Goal: Task Accomplishment & Management: Use online tool/utility

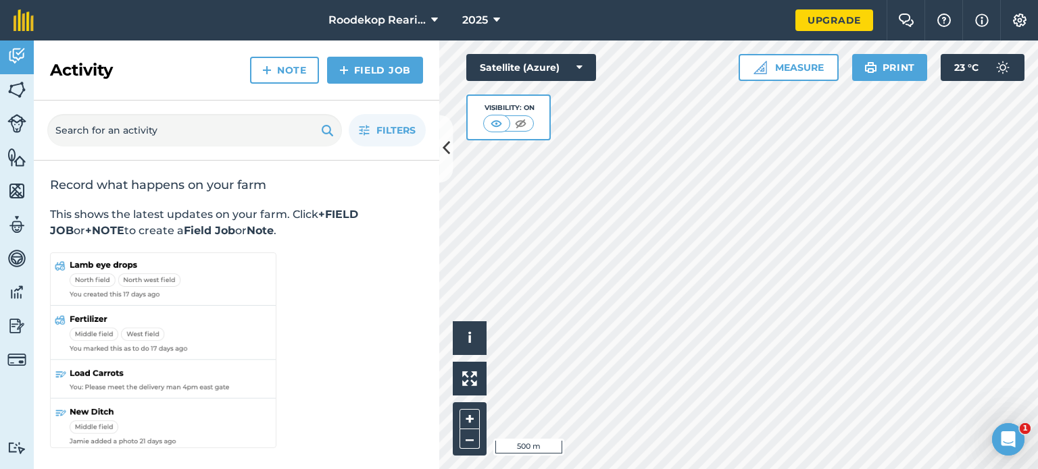
click at [438, 148] on div "Filters" at bounding box center [236, 131] width 405 height 60
click at [443, 145] on icon at bounding box center [445, 149] width 7 height 24
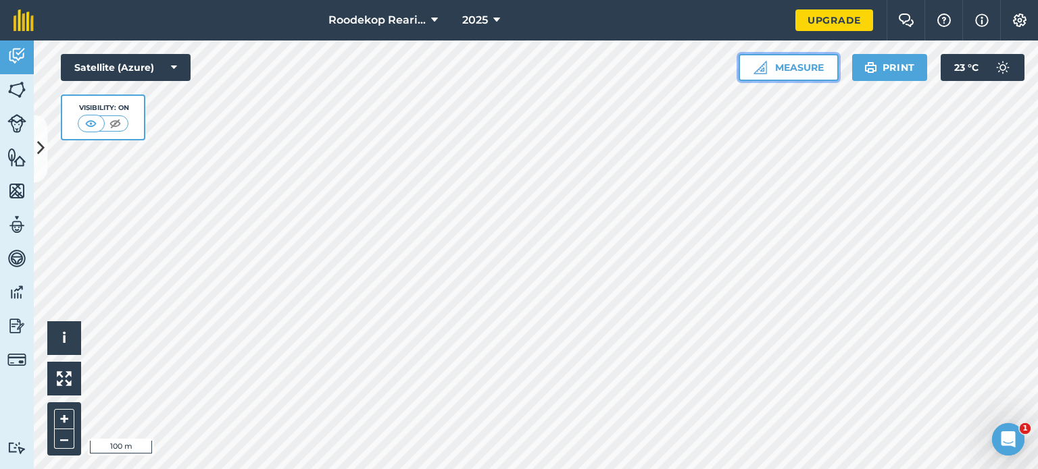
click at [794, 70] on button "Measure" at bounding box center [788, 67] width 100 height 27
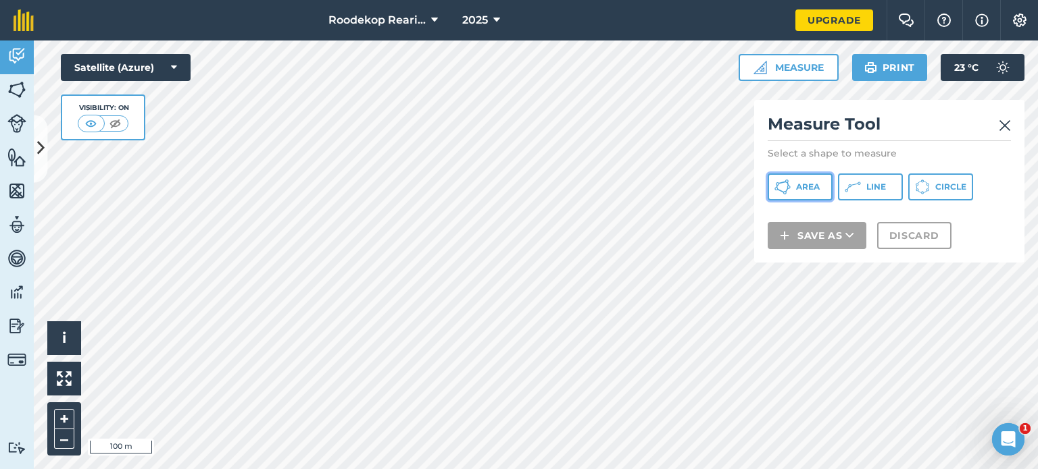
click at [821, 191] on button "Area" at bounding box center [799, 187] width 65 height 27
click at [1000, 124] on img at bounding box center [1004, 126] width 12 height 16
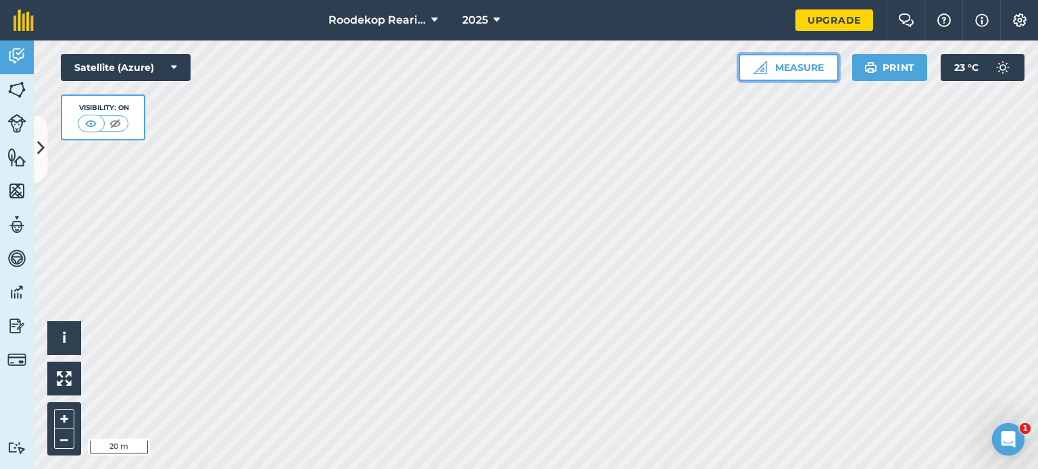
click at [816, 70] on button "Measure" at bounding box center [788, 67] width 100 height 27
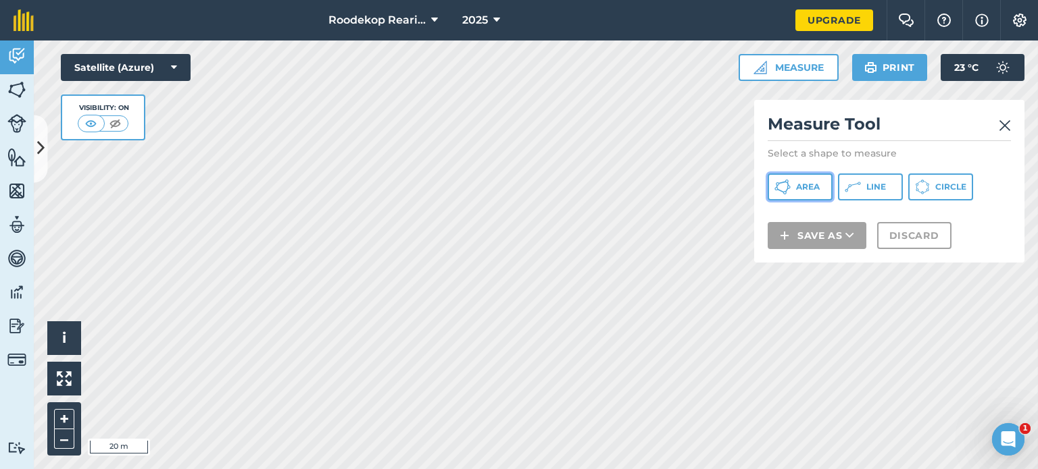
click at [811, 188] on span "Area" at bounding box center [808, 187] width 24 height 11
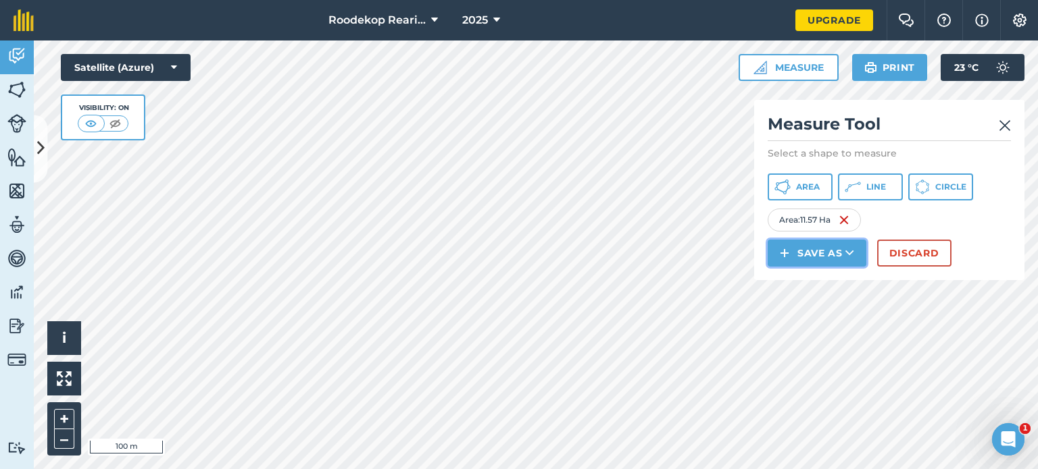
click at [838, 255] on button "Save as" at bounding box center [816, 253] width 99 height 27
click at [836, 286] on link "Field" at bounding box center [816, 284] width 95 height 30
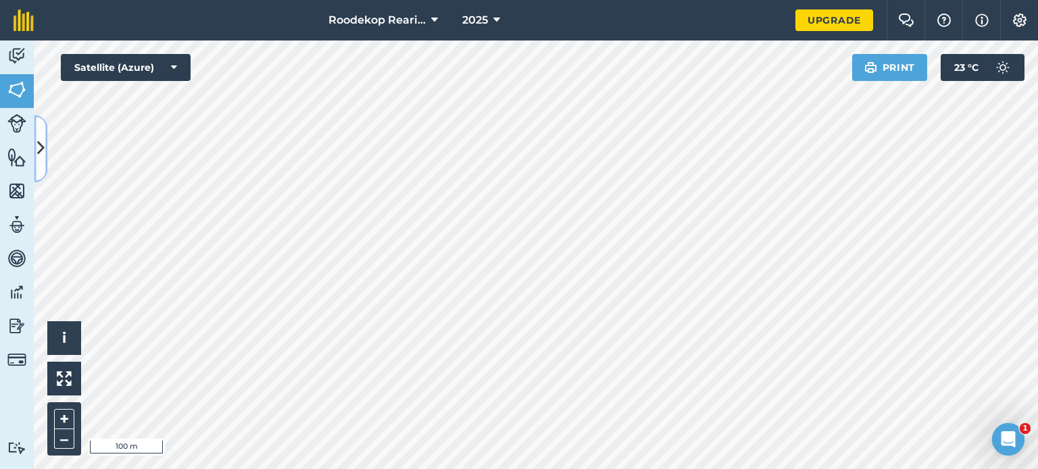
click at [43, 166] on button at bounding box center [41, 149] width 14 height 68
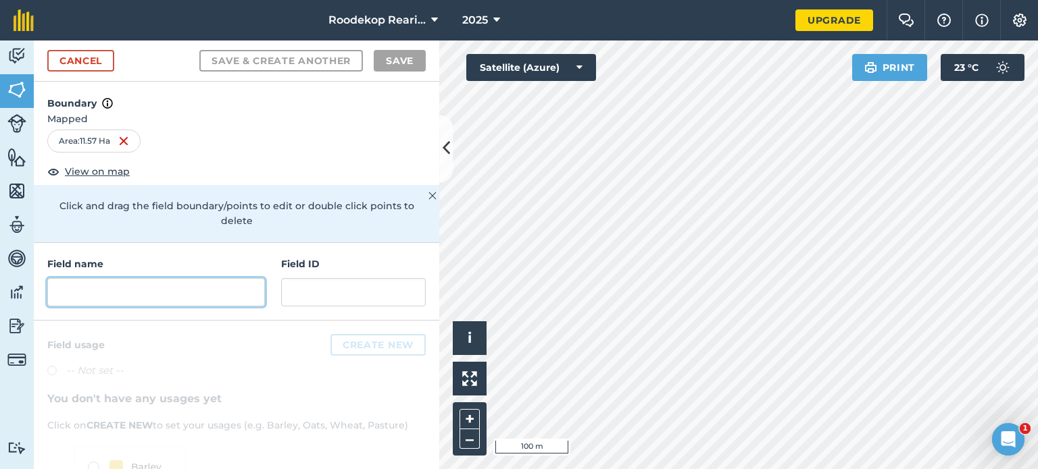
click at [122, 291] on input "text" at bounding box center [156, 292] width 218 height 28
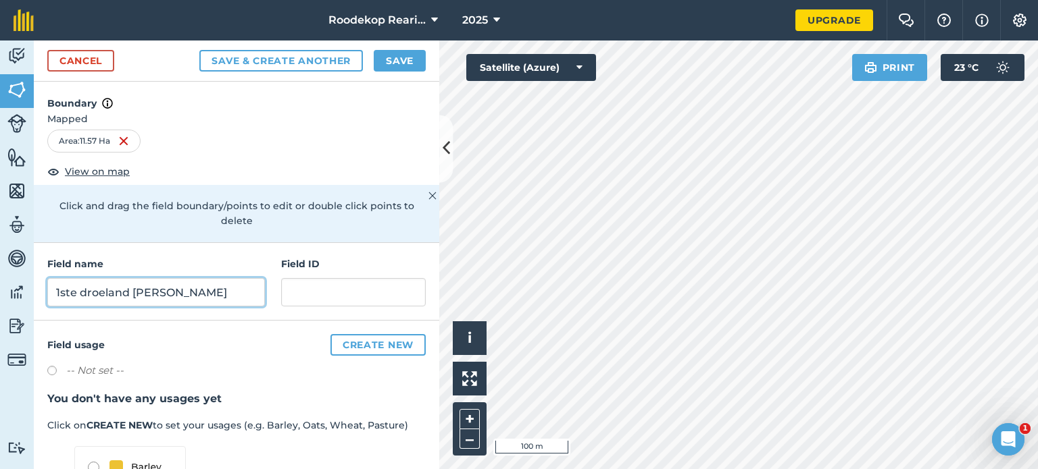
type input "1ste droeland [PERSON_NAME]"
click at [395, 59] on button "Save" at bounding box center [400, 61] width 52 height 22
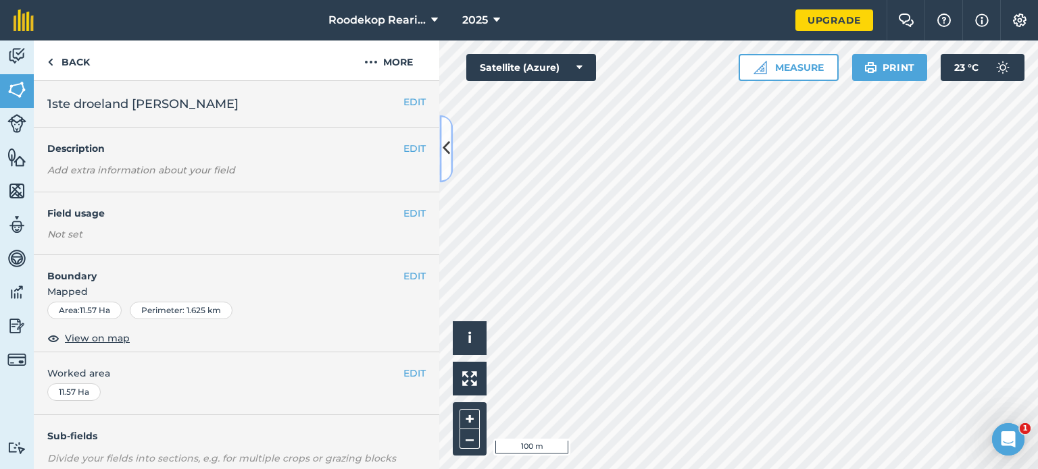
click at [449, 159] on icon at bounding box center [445, 149] width 7 height 24
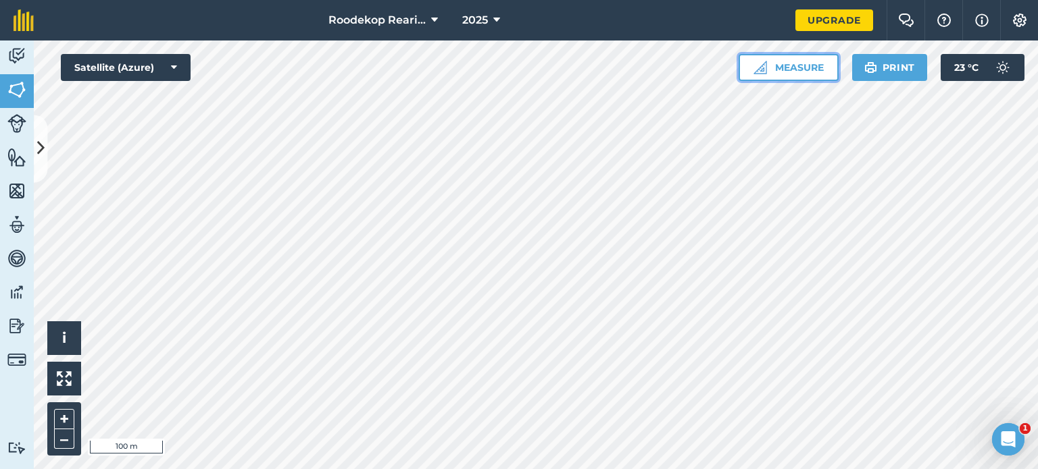
click at [780, 72] on button "Measure" at bounding box center [788, 67] width 100 height 27
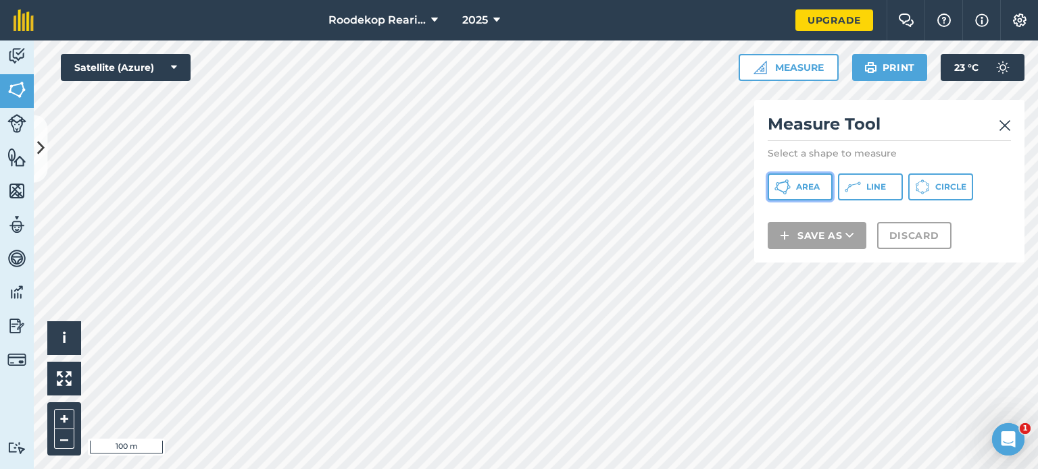
click at [782, 188] on icon at bounding box center [782, 187] width 16 height 16
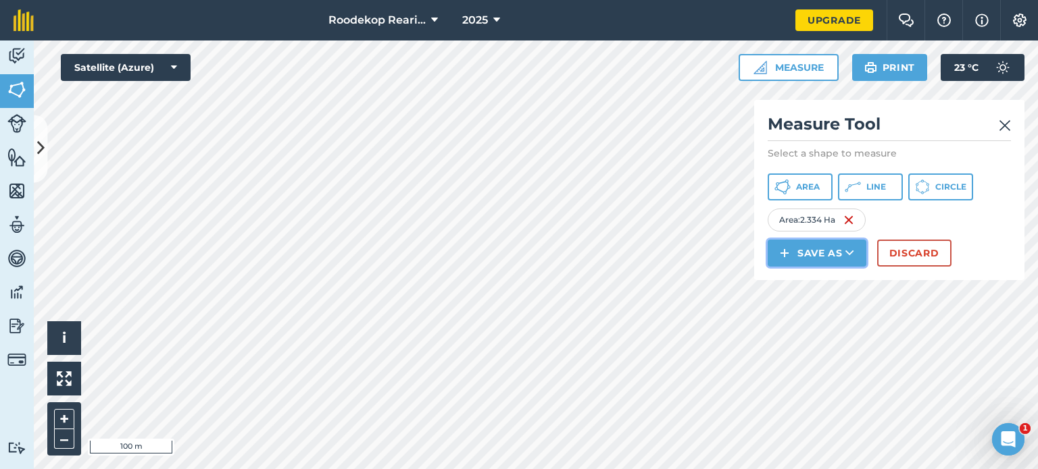
click at [796, 256] on button "Save as" at bounding box center [816, 253] width 99 height 27
click at [800, 285] on link "Field" at bounding box center [816, 284] width 95 height 30
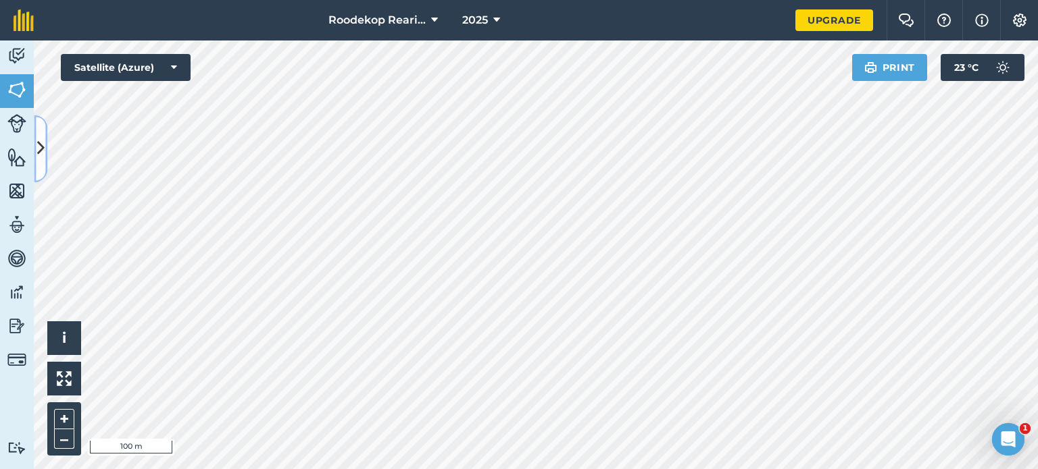
click at [38, 163] on button at bounding box center [41, 149] width 14 height 68
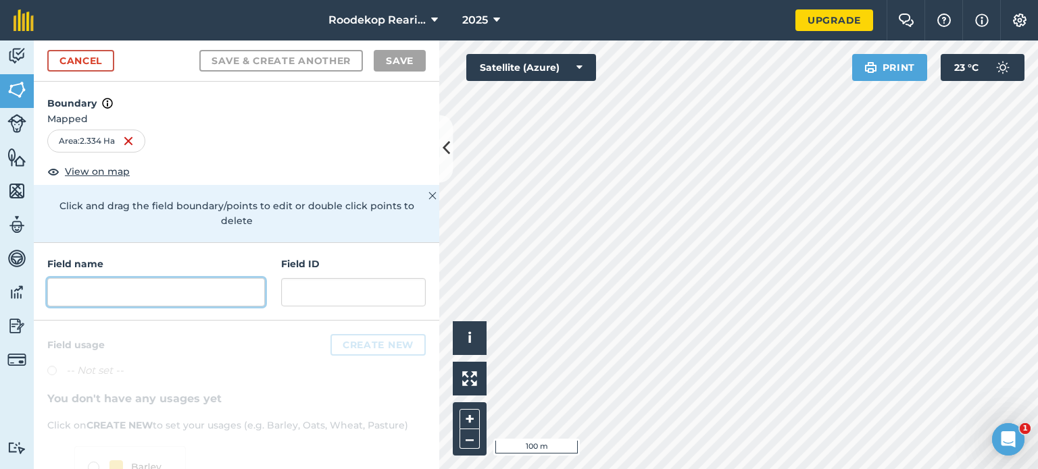
click at [154, 294] on input "text" at bounding box center [156, 292] width 218 height 28
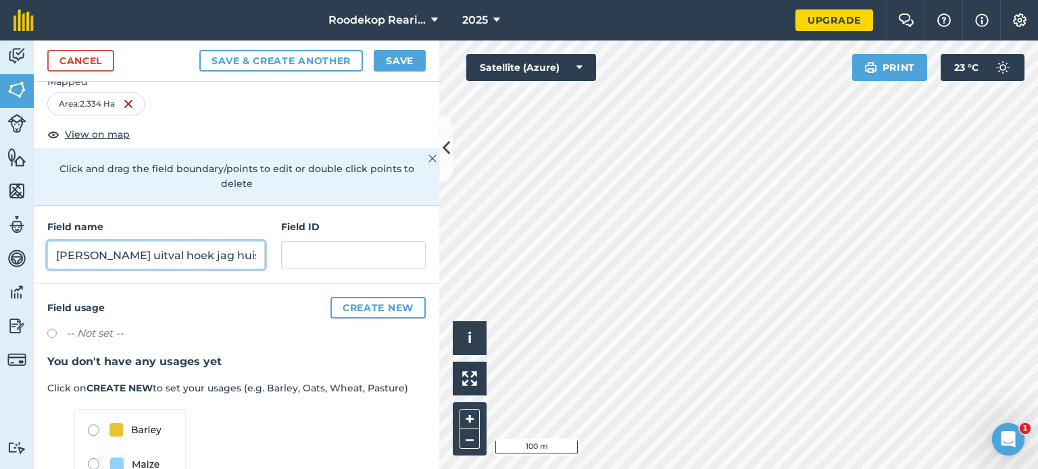
scroll to position [135, 0]
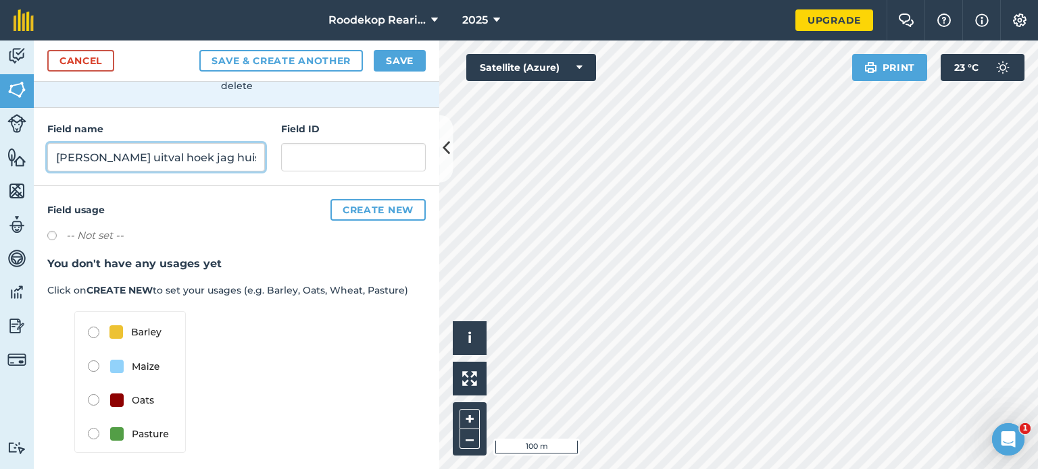
type input "[PERSON_NAME] uitval hoek jag huis"
click at [413, 63] on button "Save" at bounding box center [400, 61] width 52 height 22
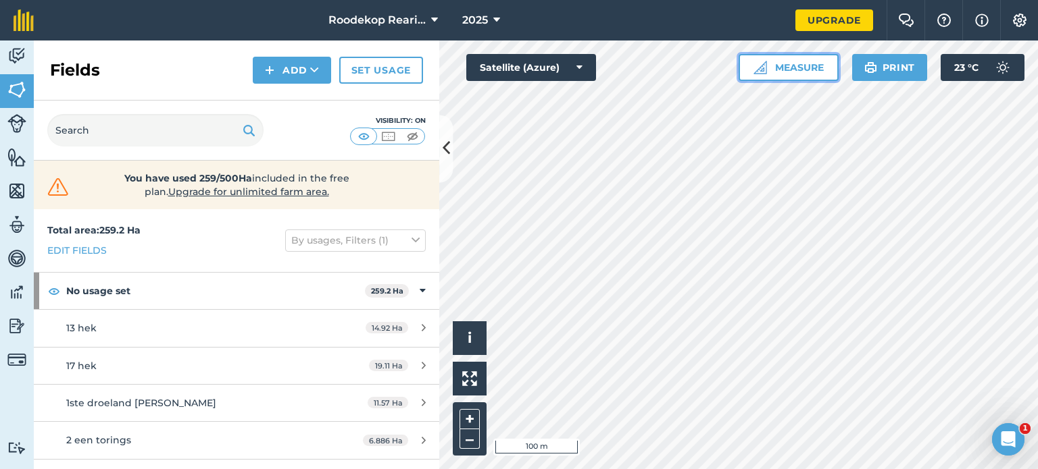
click at [795, 77] on button "Measure" at bounding box center [788, 67] width 100 height 27
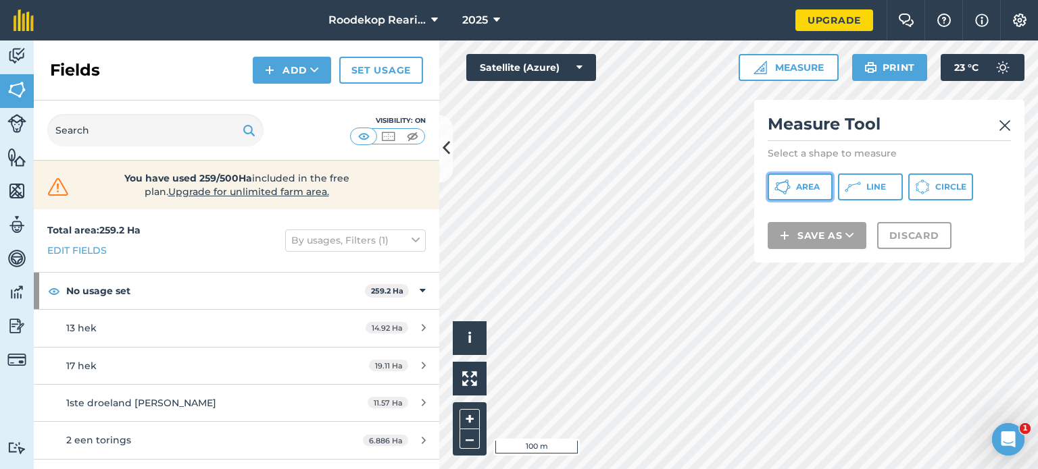
click at [805, 188] on span "Area" at bounding box center [808, 187] width 24 height 11
click at [442, 158] on icon at bounding box center [445, 149] width 7 height 24
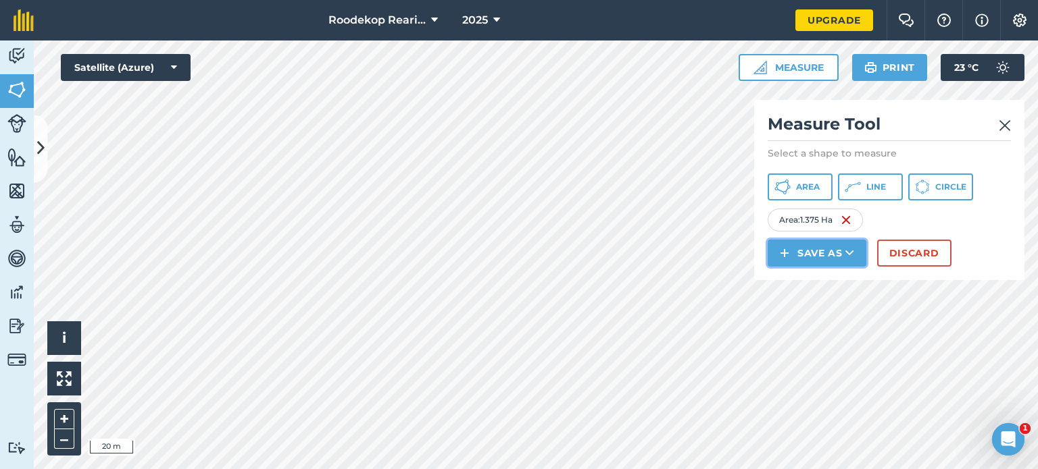
click at [848, 256] on icon at bounding box center [849, 254] width 9 height 14
click at [816, 284] on link "Field" at bounding box center [816, 284] width 95 height 30
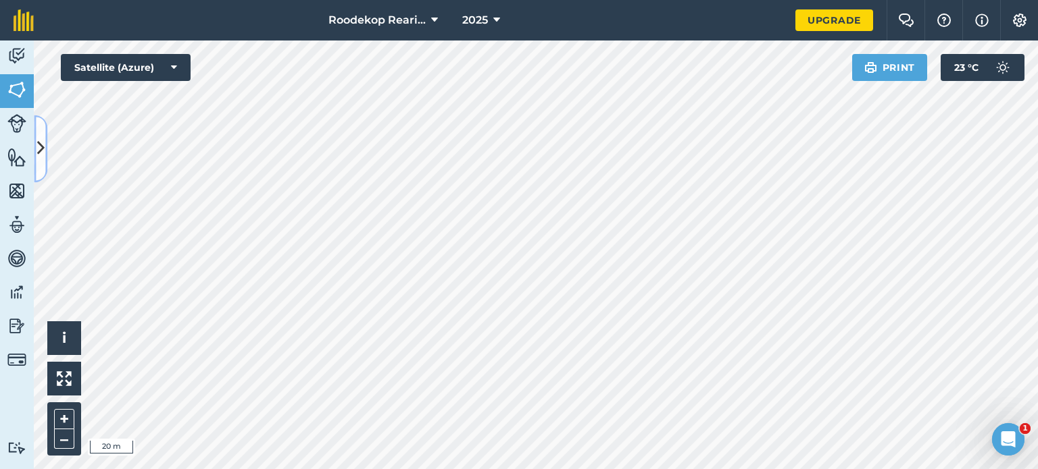
click at [42, 170] on button at bounding box center [41, 149] width 14 height 68
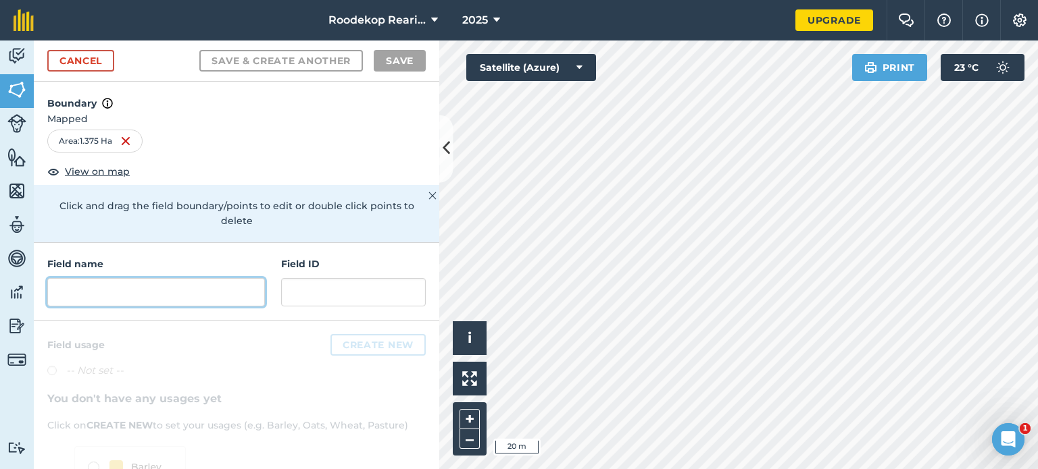
click at [150, 296] on input "text" at bounding box center [156, 292] width 218 height 28
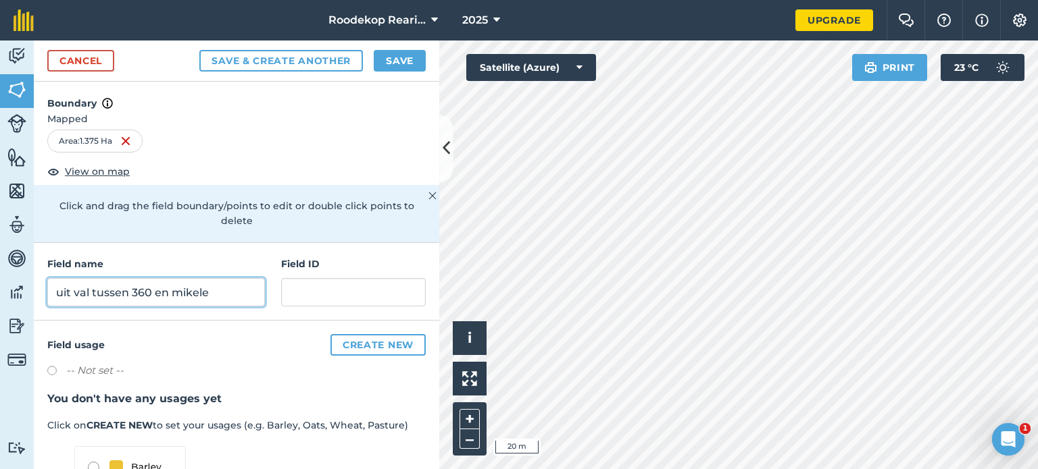
type input "uit val tussen 360 en mikele"
click at [417, 57] on button "Save" at bounding box center [400, 61] width 52 height 22
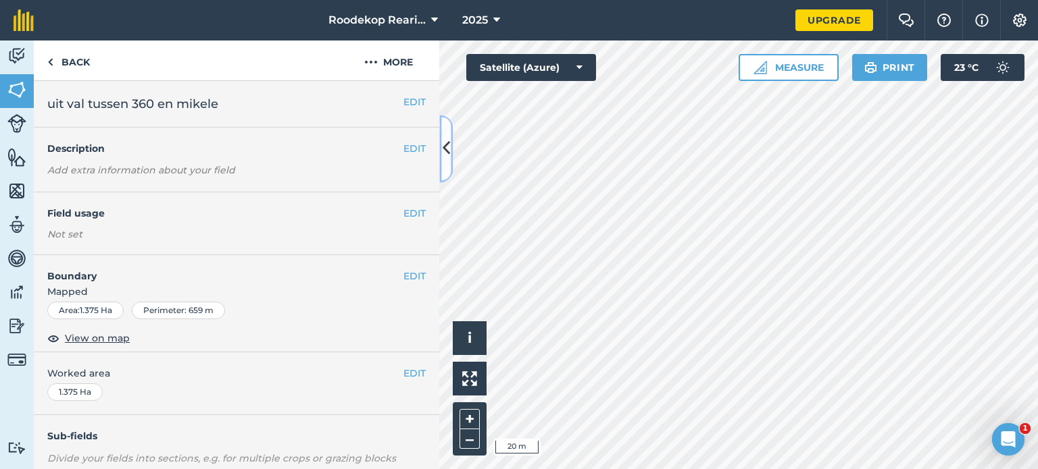
click at [449, 159] on icon at bounding box center [445, 149] width 7 height 24
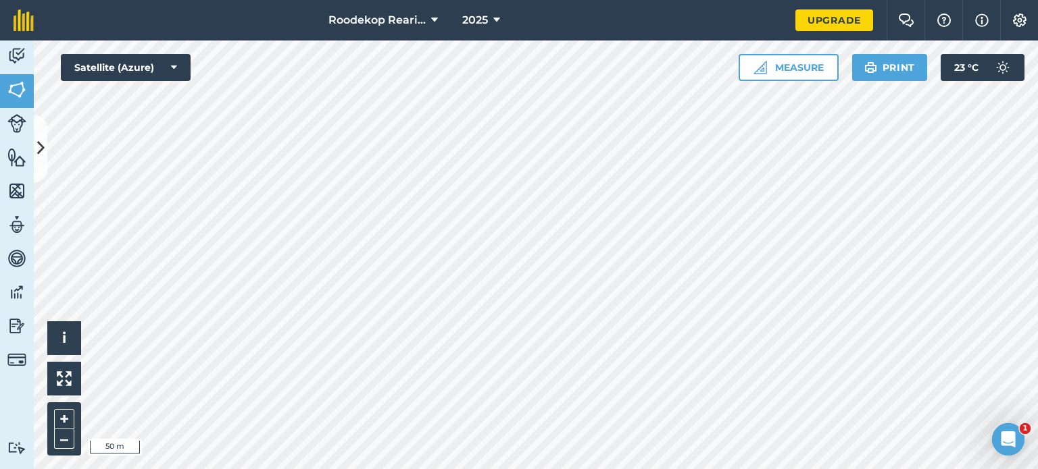
click at [0, 469] on html "Roodekop Rearing 2025 Upgrade Farm Chat Help Info Settings Map printing is not …" at bounding box center [519, 234] width 1038 height 469
click at [811, 67] on button "Measure" at bounding box center [788, 67] width 100 height 27
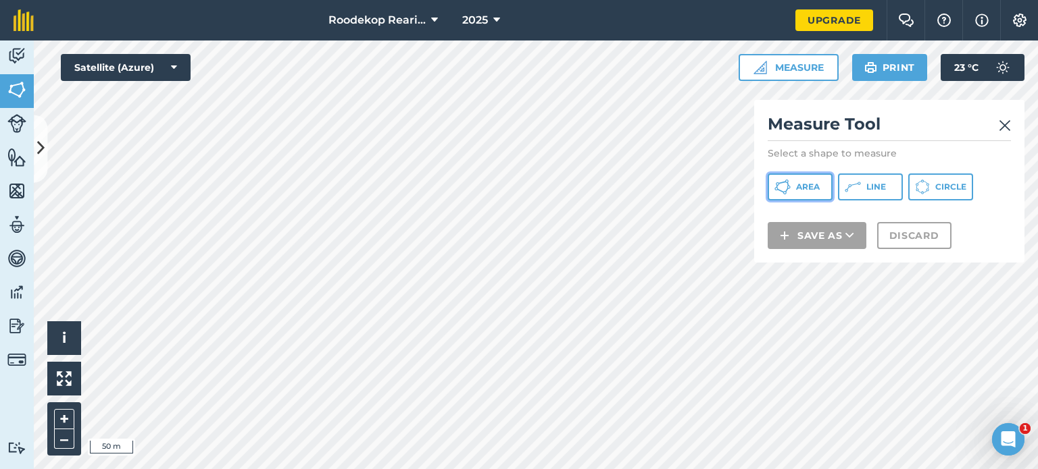
click at [819, 186] on span "Area" at bounding box center [808, 187] width 24 height 11
click at [685, 469] on html "Roodekop Rearing 2025 Upgrade Farm Chat Help Info Settings Map printing is not …" at bounding box center [519, 234] width 1038 height 469
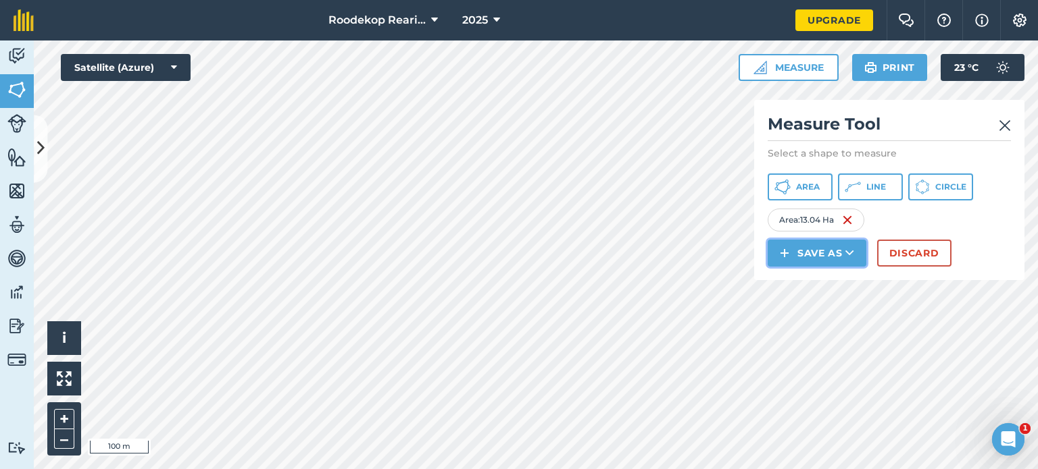
click at [822, 259] on button "Save as" at bounding box center [816, 253] width 99 height 27
click at [830, 291] on link "Field" at bounding box center [816, 284] width 95 height 30
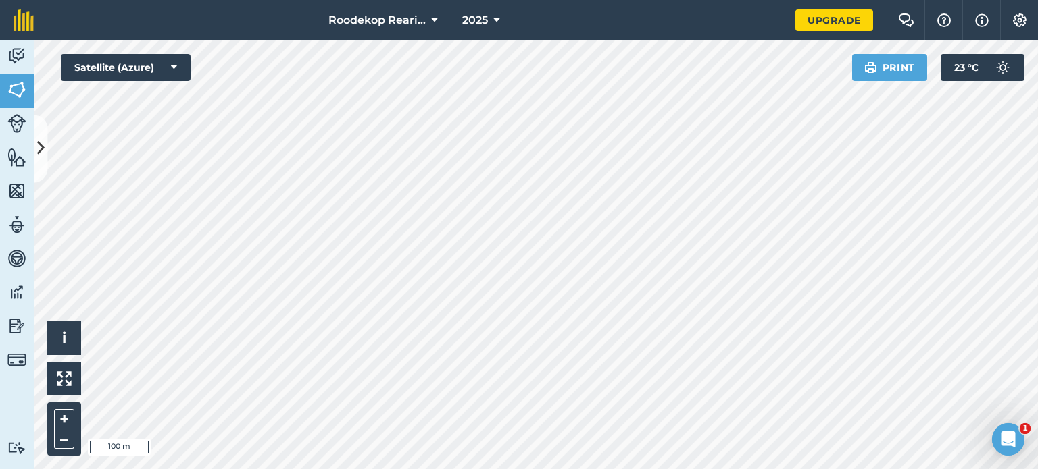
click at [34, 165] on div at bounding box center [536, 255] width 1004 height 429
click at [46, 151] on button at bounding box center [41, 149] width 14 height 68
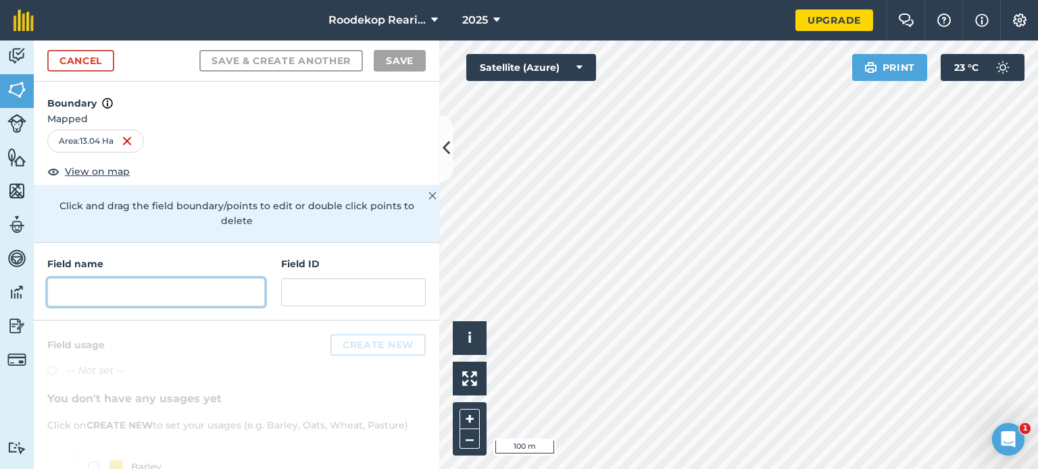
click at [100, 299] on input "text" at bounding box center [156, 292] width 218 height 28
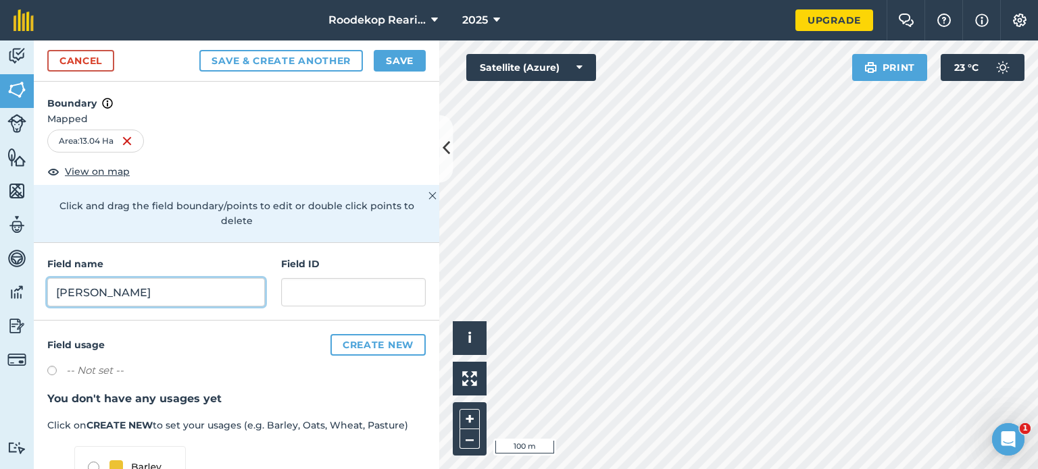
type input "[PERSON_NAME]"
click at [384, 63] on button "Save" at bounding box center [400, 61] width 52 height 22
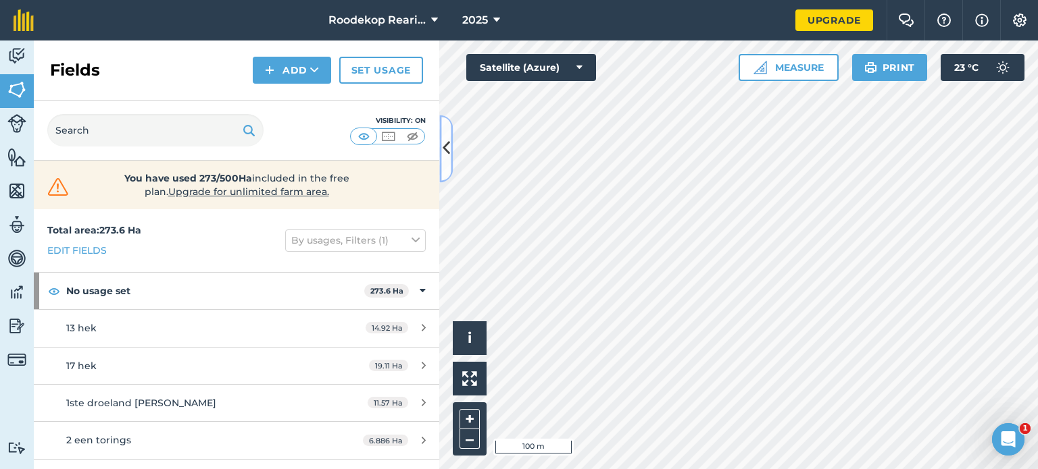
click at [447, 157] on icon at bounding box center [445, 149] width 7 height 24
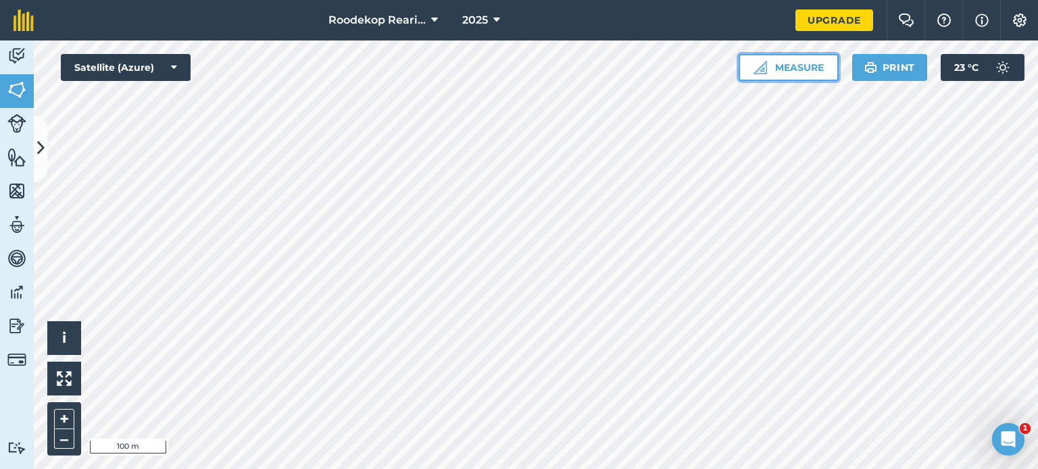
click at [809, 67] on button "Measure" at bounding box center [788, 67] width 100 height 27
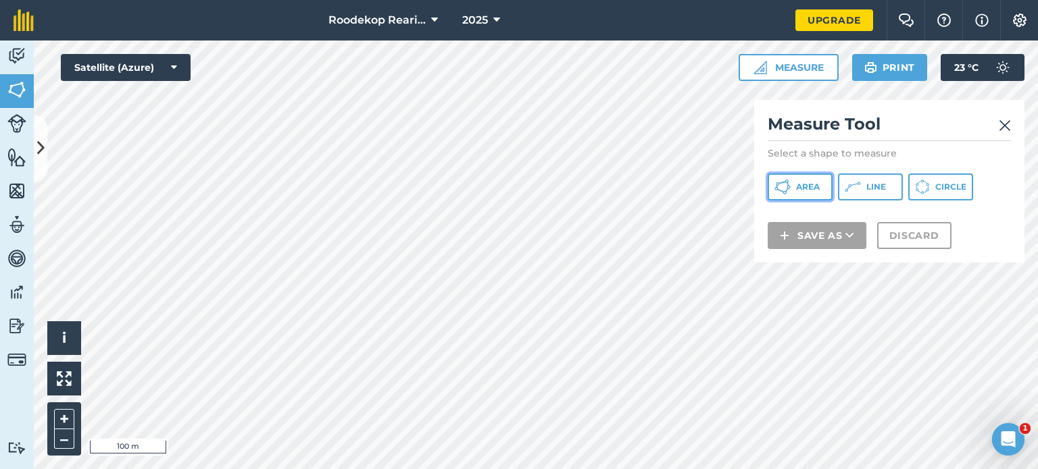
click at [809, 186] on span "Area" at bounding box center [808, 187] width 24 height 11
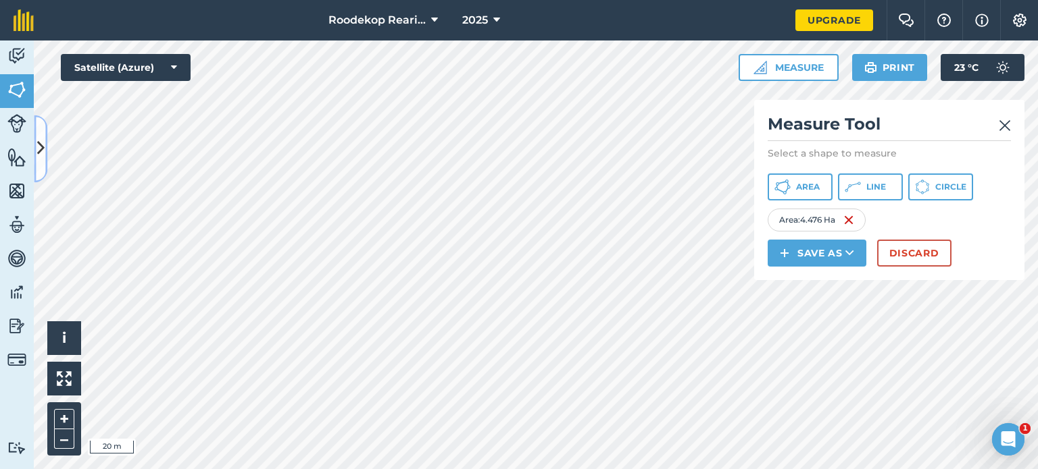
click at [43, 151] on icon at bounding box center [40, 149] width 7 height 24
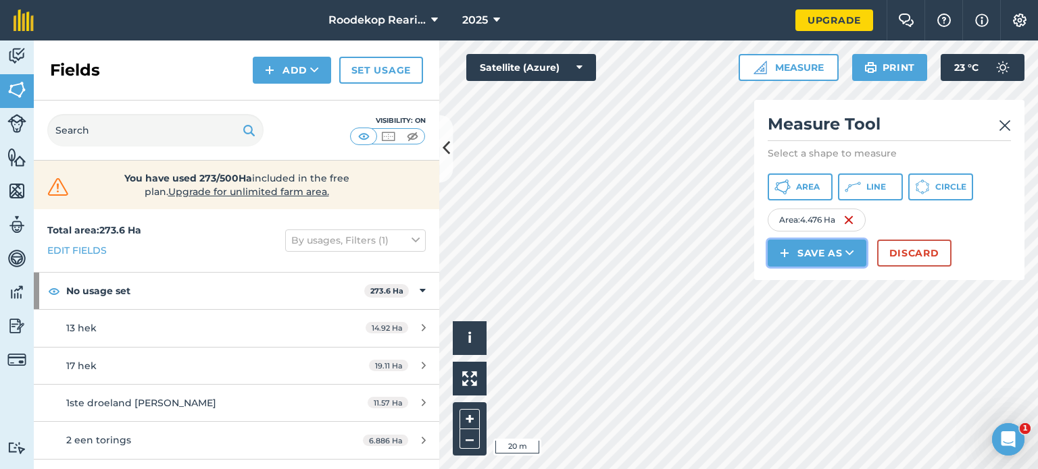
click at [817, 249] on button "Save as" at bounding box center [816, 253] width 99 height 27
click at [815, 288] on link "Field" at bounding box center [816, 284] width 95 height 30
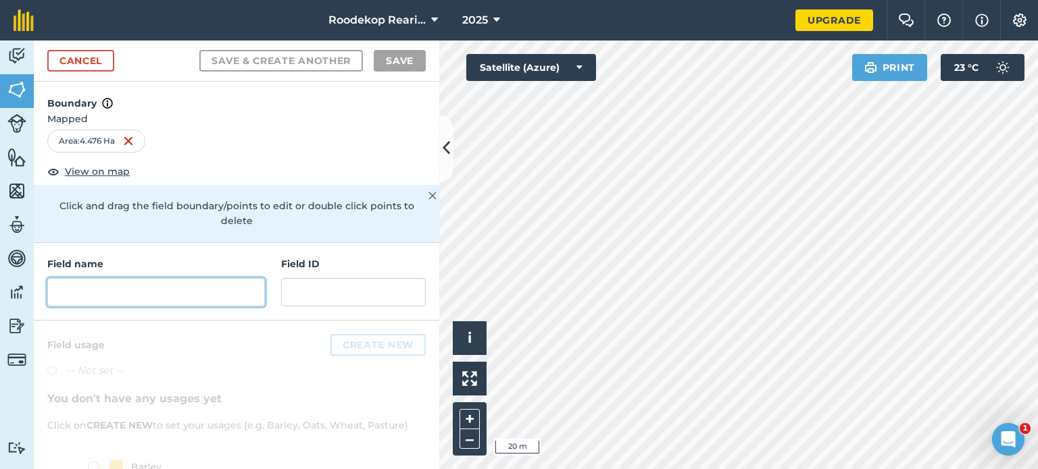
click at [93, 290] on input "text" at bounding box center [156, 292] width 218 height 28
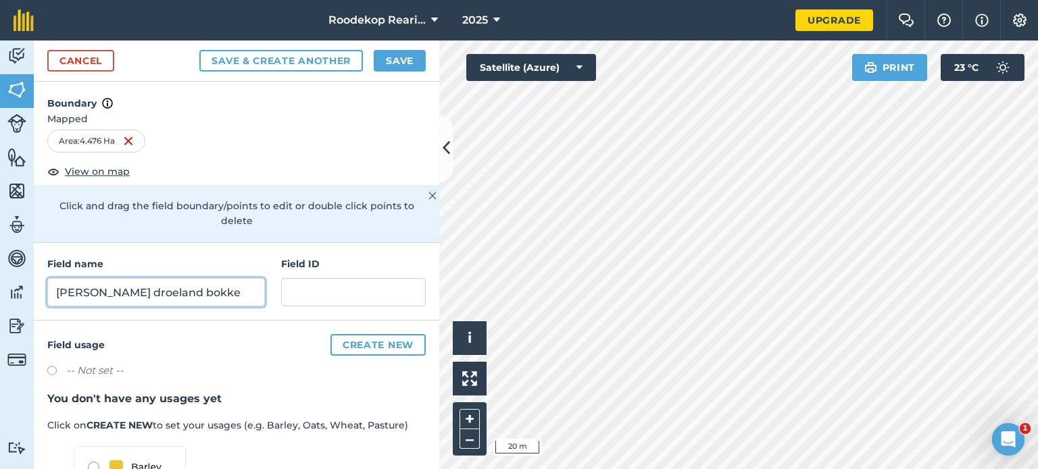
type input "[PERSON_NAME] droeland bokke"
click at [395, 56] on button "Save" at bounding box center [400, 61] width 52 height 22
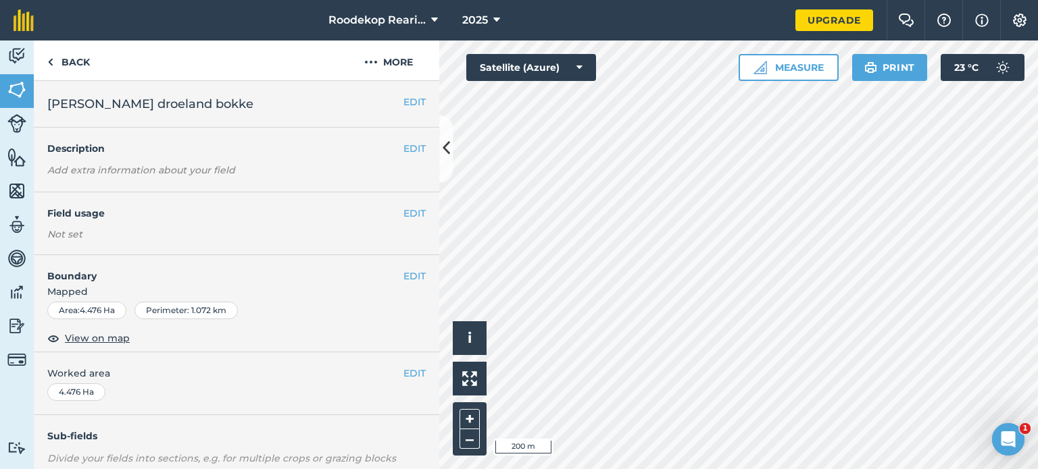
click at [773, 38] on div "Roodekop Rearing 2025 Upgrade Farm Chat Help Info Settings Map printing is not …" at bounding box center [519, 234] width 1038 height 469
click at [442, 149] on icon at bounding box center [445, 149] width 7 height 24
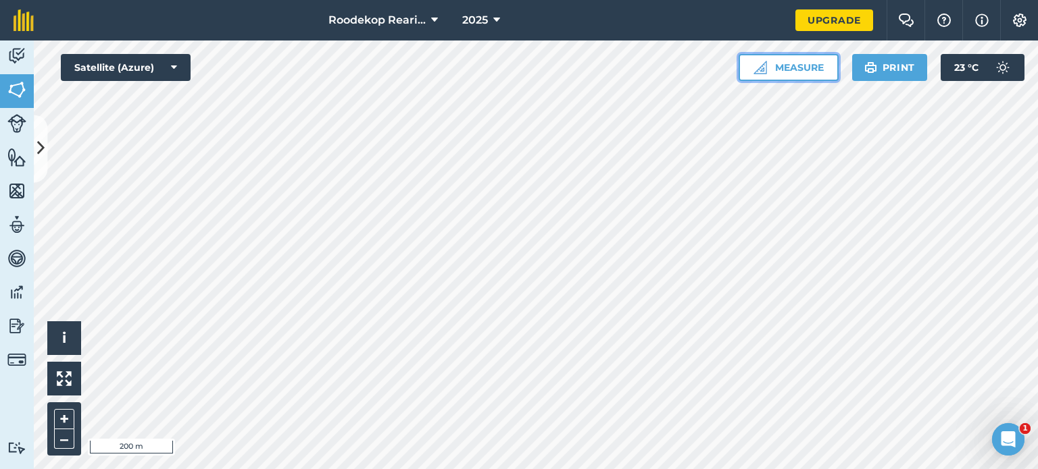
click at [830, 71] on button "Measure" at bounding box center [788, 67] width 100 height 27
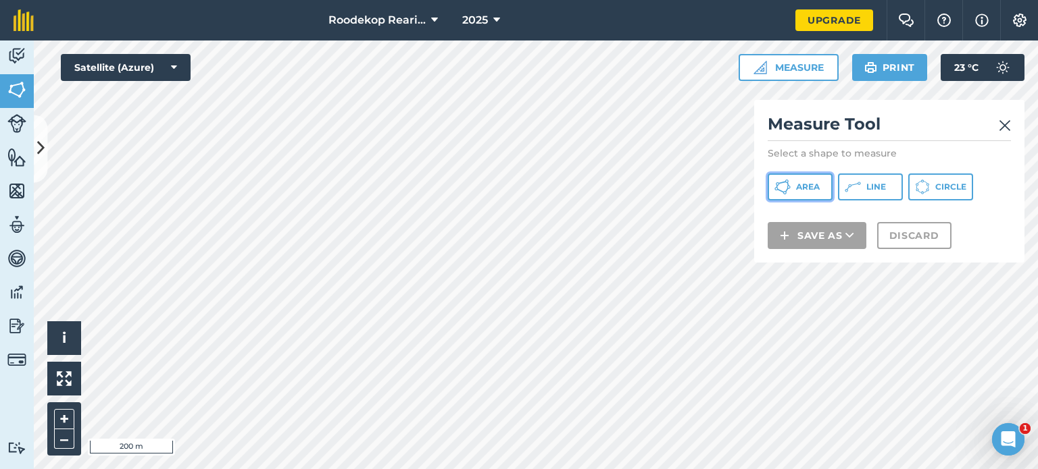
click at [807, 182] on span "Area" at bounding box center [808, 187] width 24 height 11
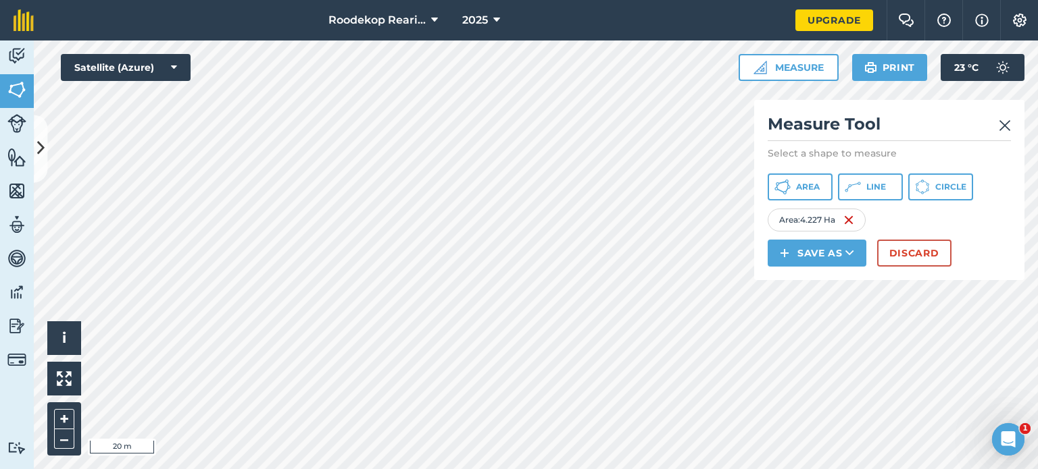
click at [621, 469] on html "Roodekop Rearing 2025 Upgrade Farm Chat Help Info Settings Map printing is not …" at bounding box center [519, 234] width 1038 height 469
click at [608, 469] on html "Roodekop Rearing 2025 Upgrade Farm Chat Help Info Settings Map printing is not …" at bounding box center [519, 234] width 1038 height 469
click at [801, 250] on button "Save as" at bounding box center [816, 253] width 99 height 27
click at [818, 283] on link "Field" at bounding box center [816, 284] width 95 height 30
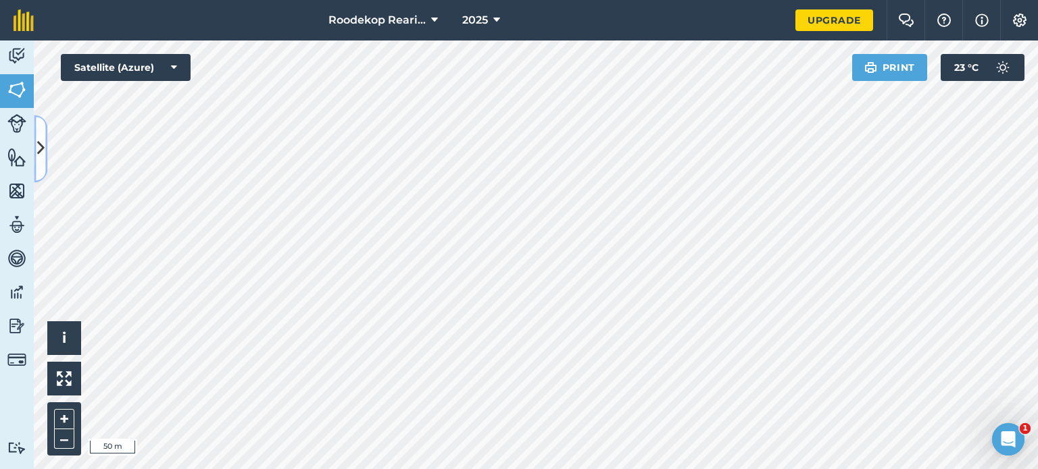
click at [43, 156] on icon at bounding box center [40, 149] width 7 height 24
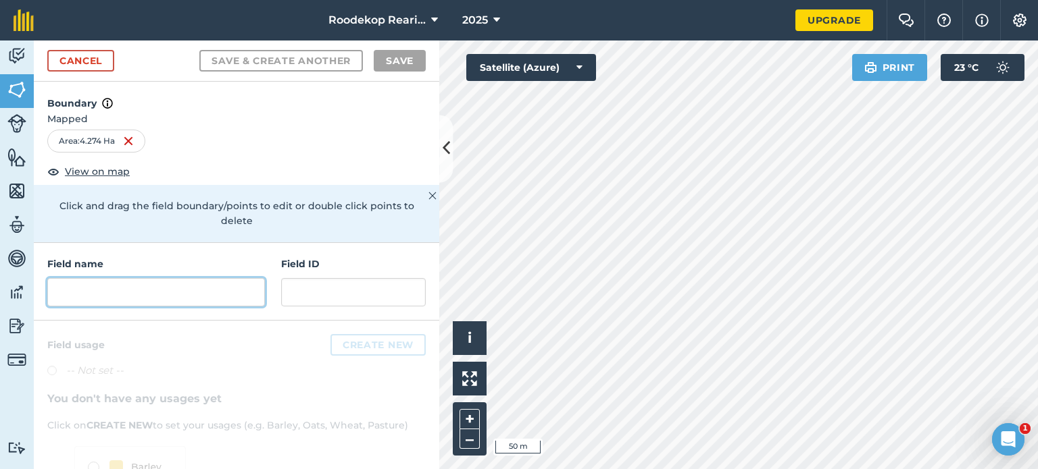
click at [221, 287] on input "text" at bounding box center [156, 292] width 218 height 28
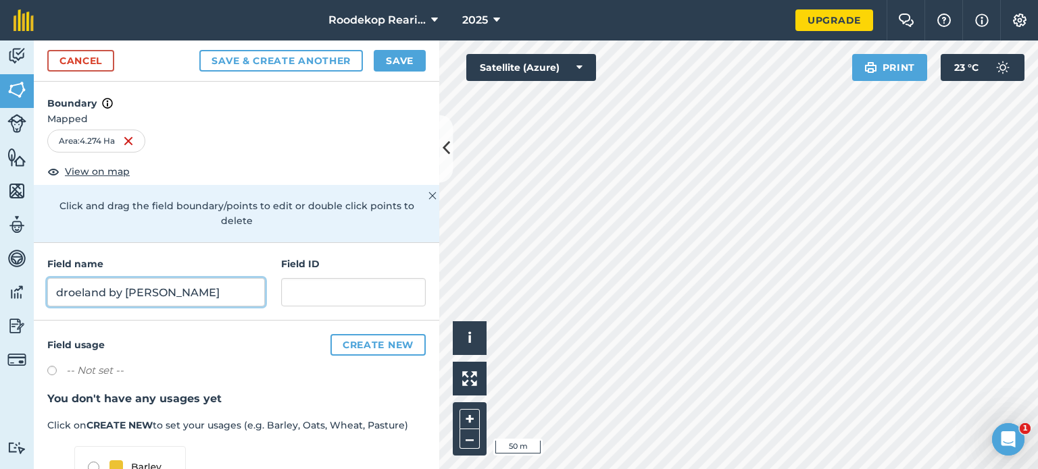
scroll to position [142, 0]
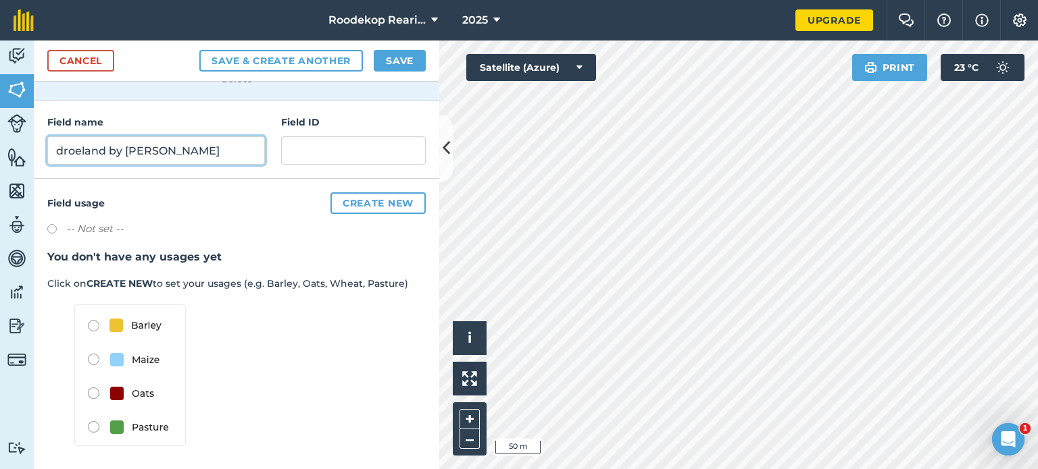
type input "droeland by [PERSON_NAME]"
click at [407, 59] on button "Save" at bounding box center [400, 61] width 52 height 22
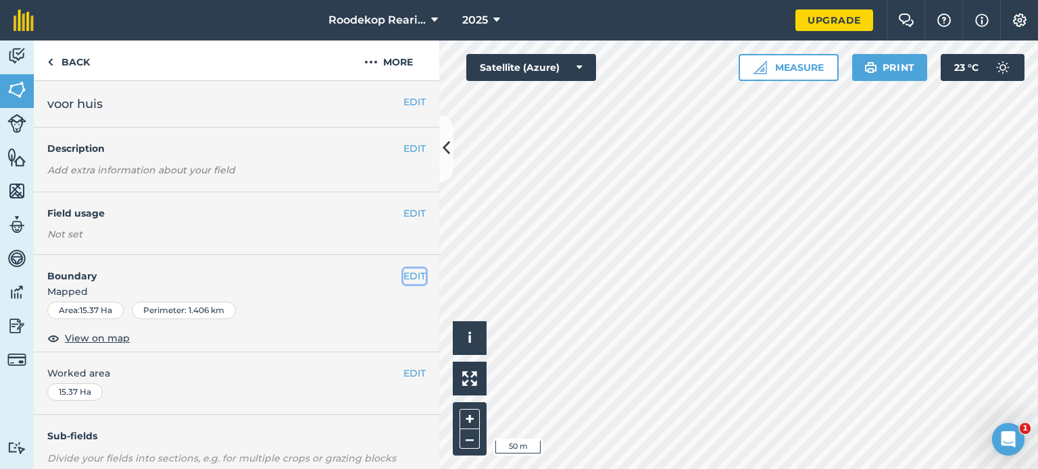
click at [405, 282] on button "EDIT" at bounding box center [414, 276] width 22 height 15
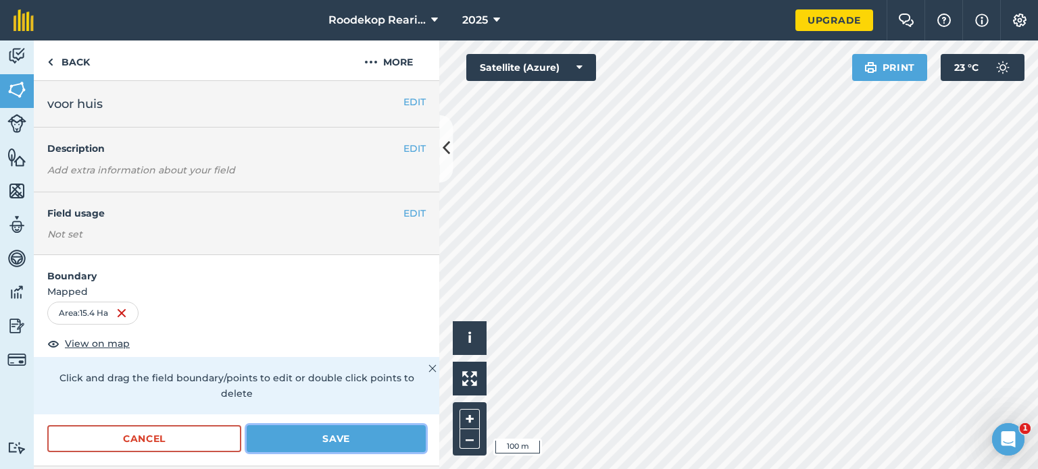
click at [370, 436] on button "Save" at bounding box center [336, 439] width 179 height 27
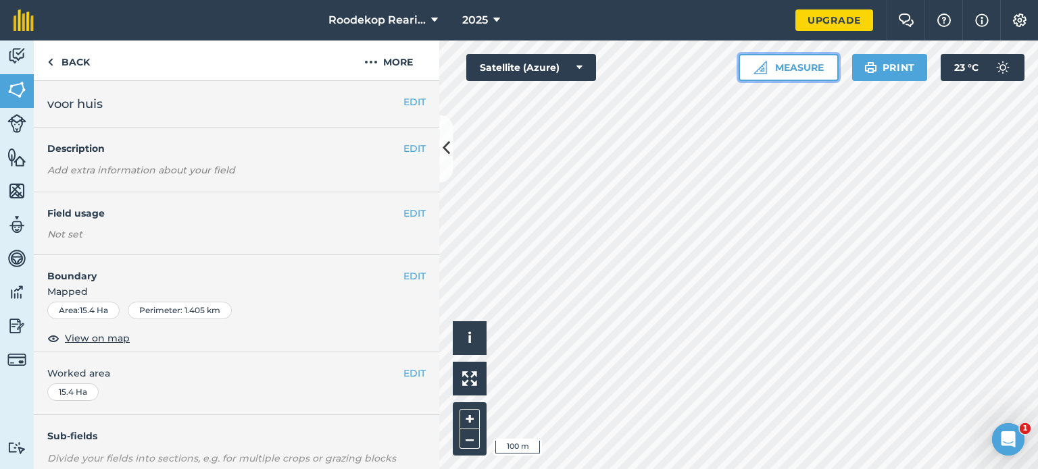
click at [784, 61] on button "Measure" at bounding box center [788, 67] width 100 height 27
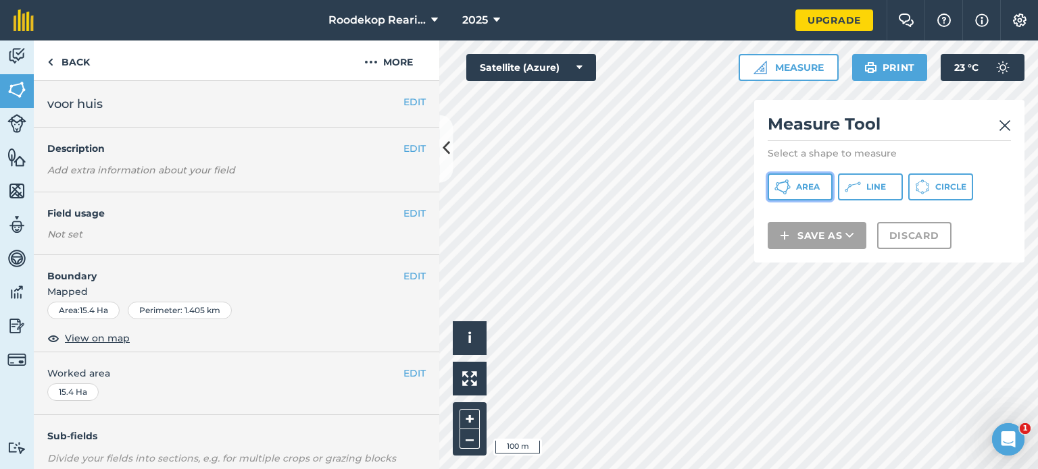
click at [817, 186] on span "Area" at bounding box center [808, 187] width 24 height 11
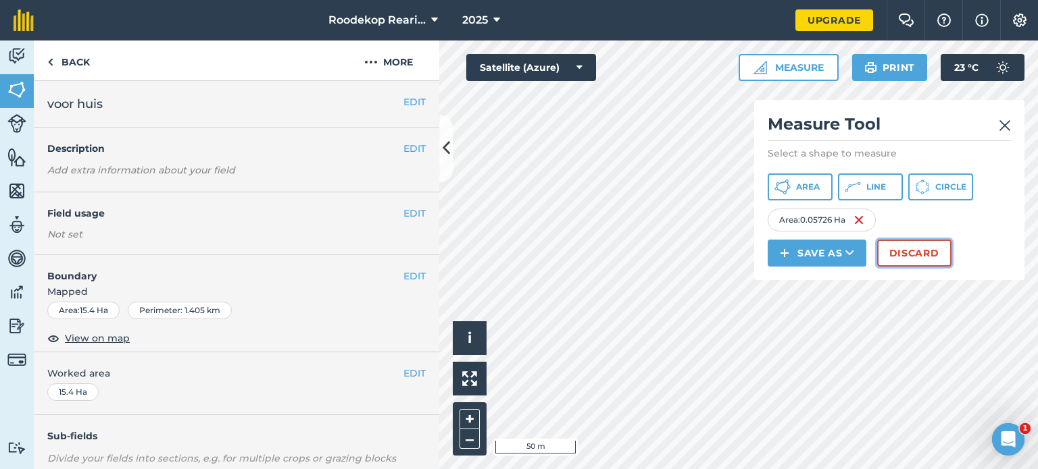
click at [938, 249] on button "Discard" at bounding box center [914, 253] width 74 height 27
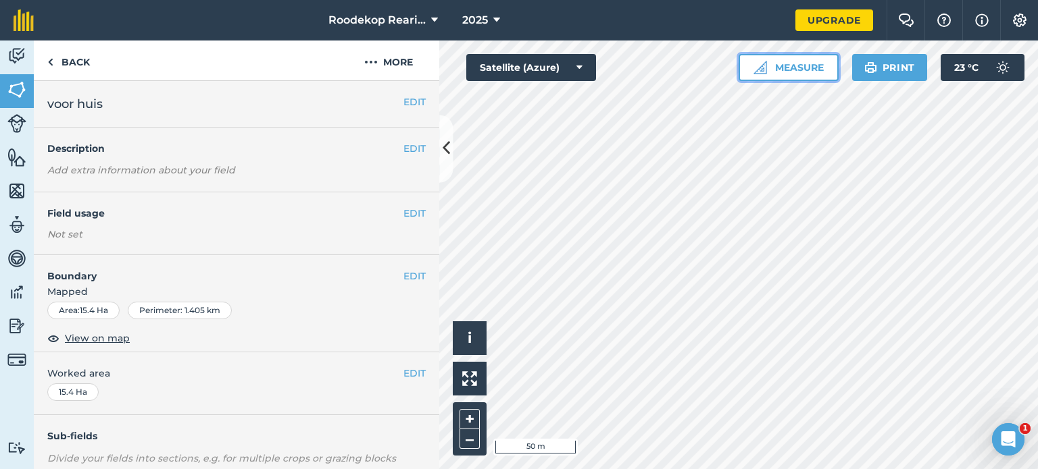
drag, startPoint x: 809, startPoint y: 62, endPoint x: 803, endPoint y: 79, distance: 17.9
click at [809, 63] on button "Measure" at bounding box center [788, 67] width 100 height 27
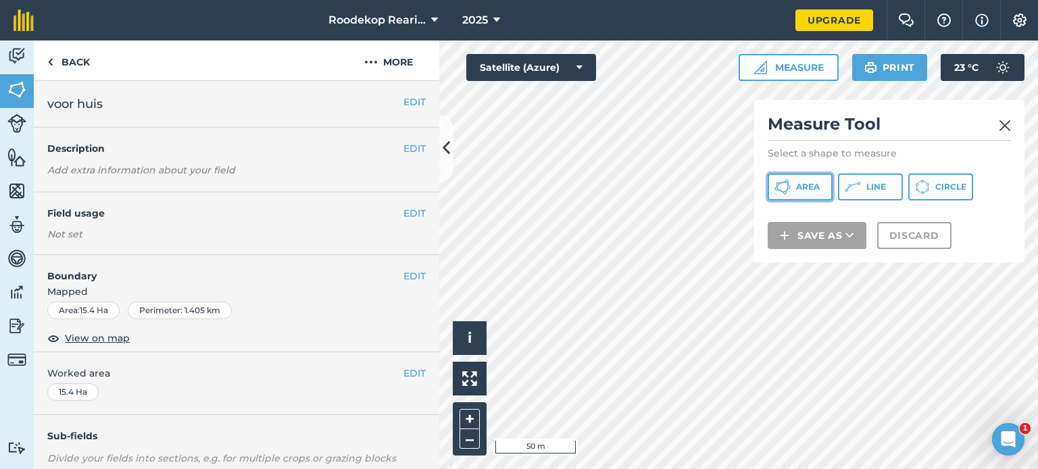
click at [827, 189] on button "Area" at bounding box center [799, 187] width 65 height 27
click at [443, 156] on icon at bounding box center [445, 149] width 7 height 24
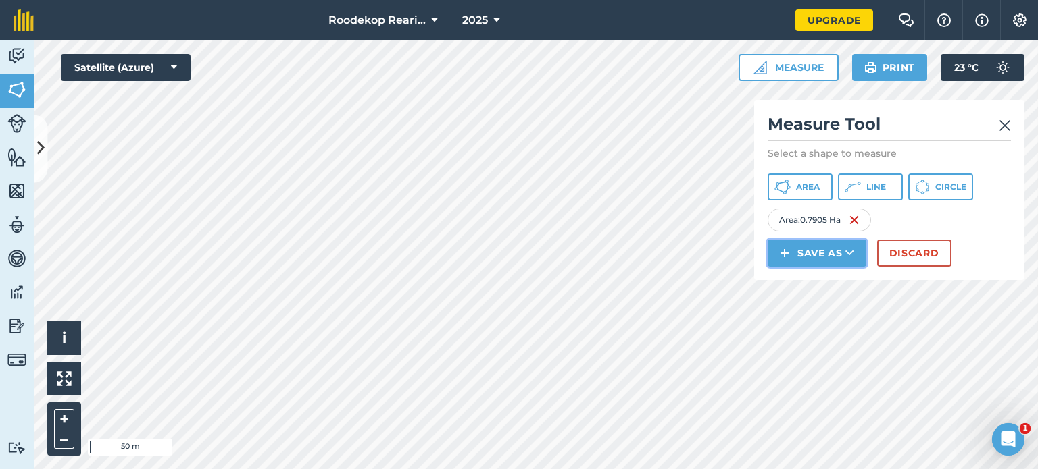
click at [844, 249] on button "Save as" at bounding box center [816, 253] width 99 height 27
click at [838, 280] on link "Field" at bounding box center [816, 284] width 95 height 30
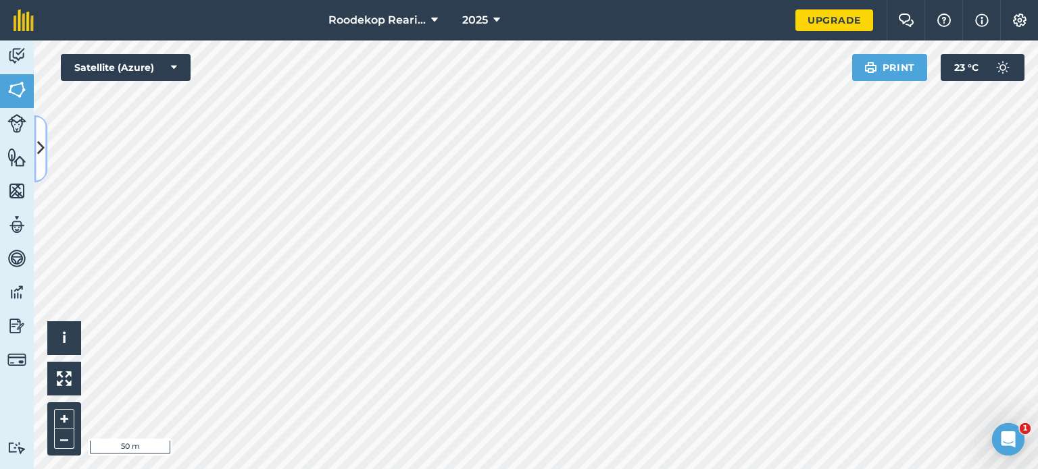
click at [36, 163] on button at bounding box center [41, 149] width 14 height 68
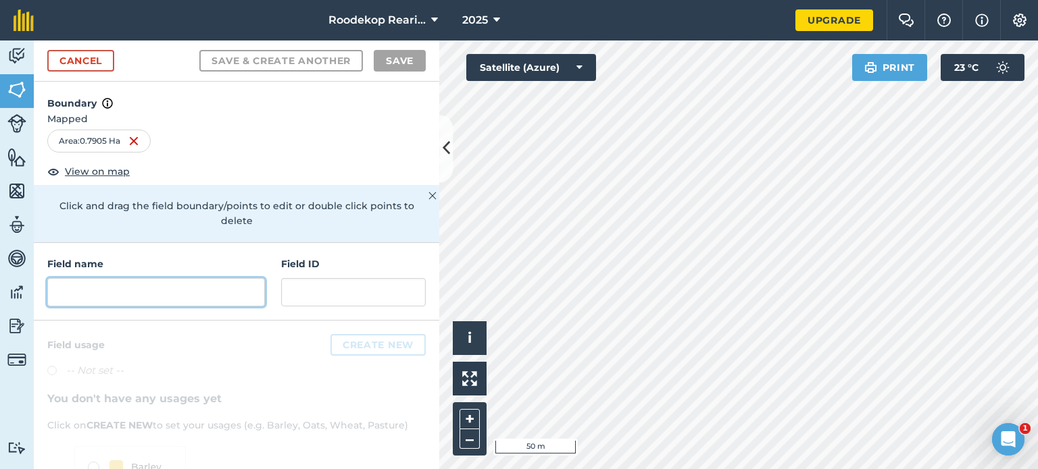
click at [122, 287] on input "text" at bounding box center [156, 292] width 218 height 28
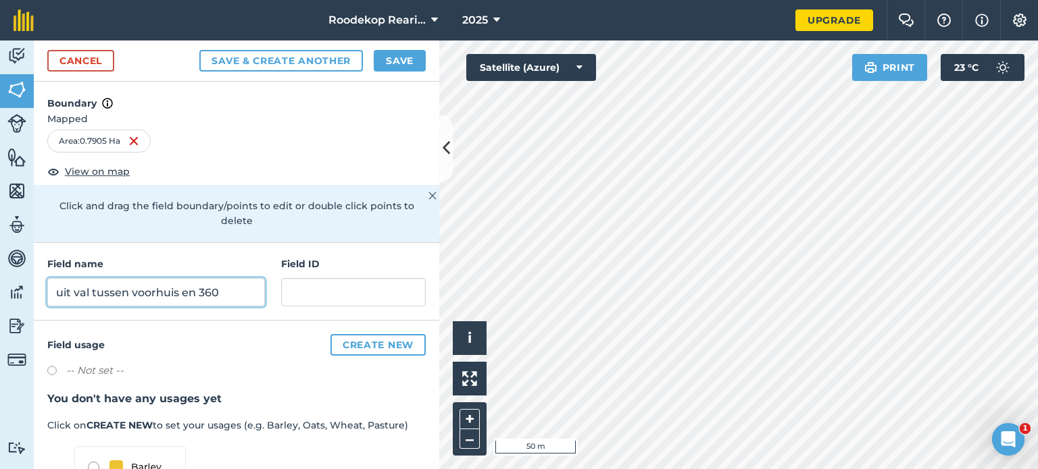
type input "uit val tussen voorhuis en 360"
click at [403, 58] on button "Save" at bounding box center [400, 61] width 52 height 22
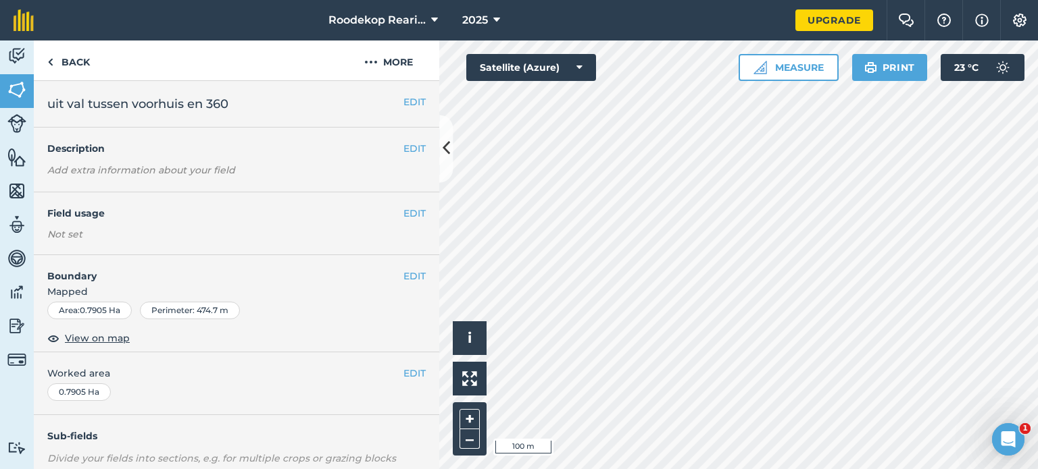
click at [432, 284] on div "Activity Fields Livestock Features Maps Team Vehicles Data Reporting Billing Tu…" at bounding box center [519, 255] width 1038 height 429
click at [900, 1] on div "Roodekop Rearing 2025 Upgrade Farm Chat Help Info Settings Map printing is not …" at bounding box center [519, 234] width 1038 height 469
click at [805, 70] on button "Measure" at bounding box center [788, 67] width 100 height 27
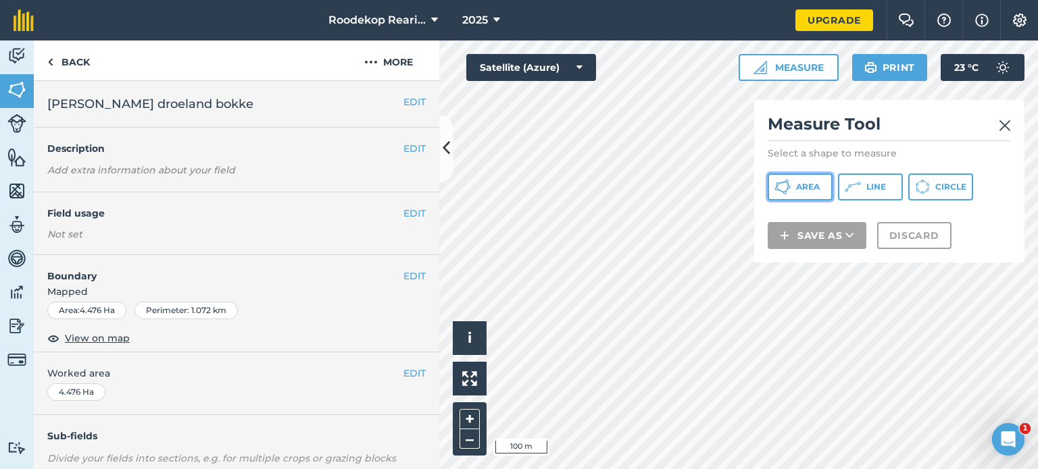
click at [808, 188] on span "Area" at bounding box center [808, 187] width 24 height 11
click at [442, 151] on icon at bounding box center [445, 149] width 7 height 24
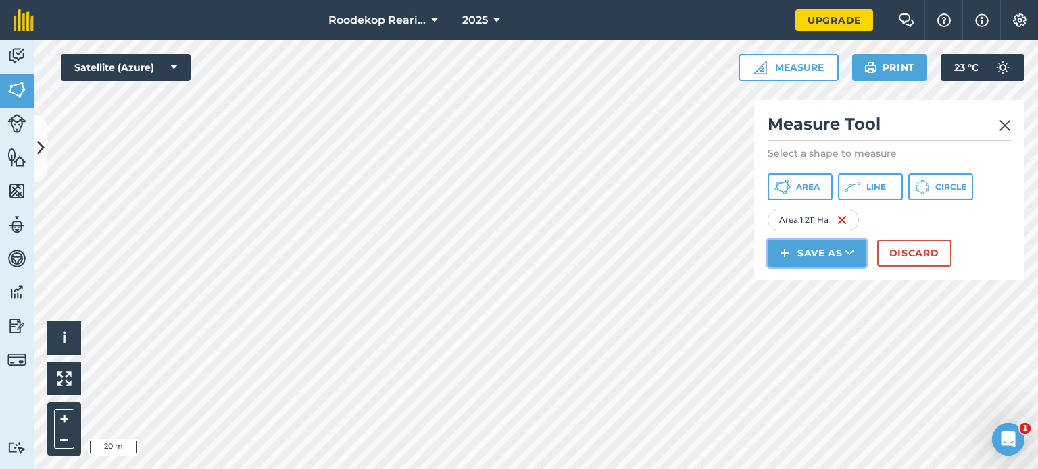
click at [813, 249] on button "Save as" at bounding box center [816, 253] width 99 height 27
click at [809, 284] on link "Field" at bounding box center [816, 284] width 95 height 30
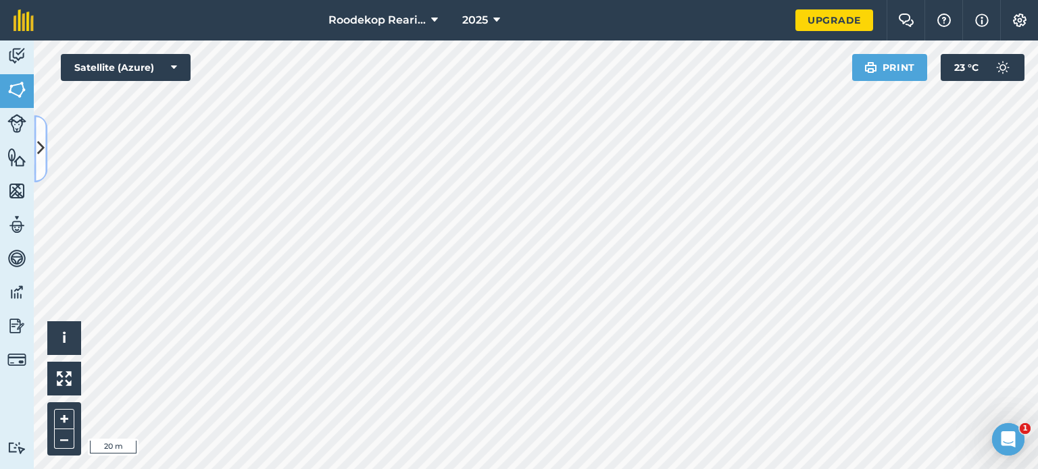
click at [34, 137] on button at bounding box center [41, 149] width 14 height 68
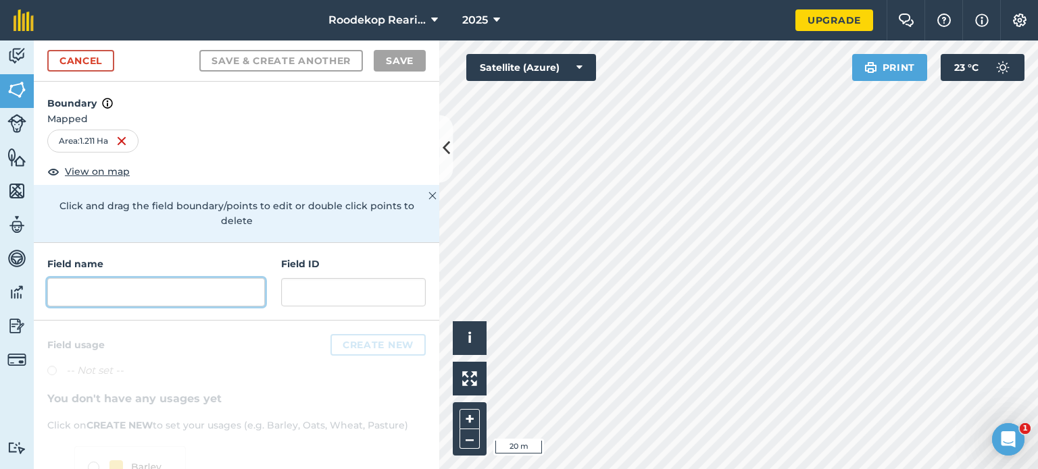
click at [154, 295] on input "text" at bounding box center [156, 292] width 218 height 28
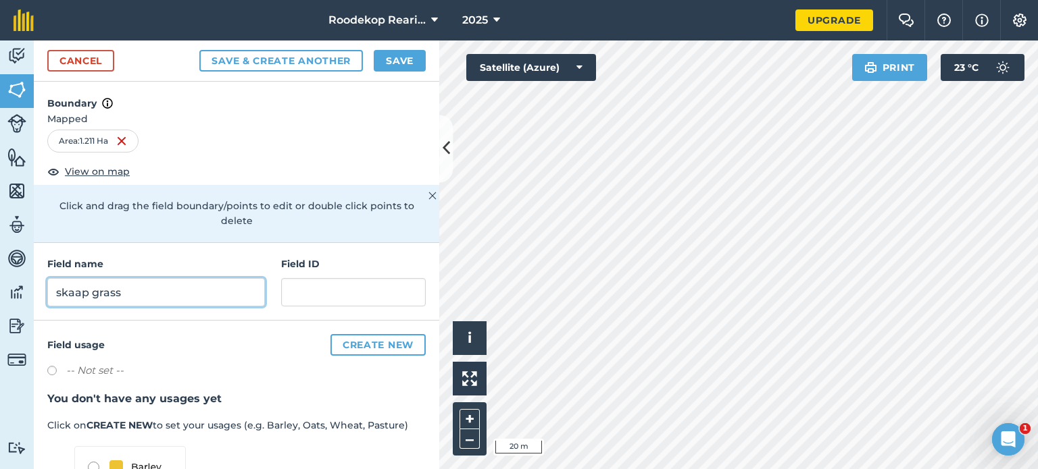
type input "skaap grass"
click at [407, 64] on button "Save" at bounding box center [400, 61] width 52 height 22
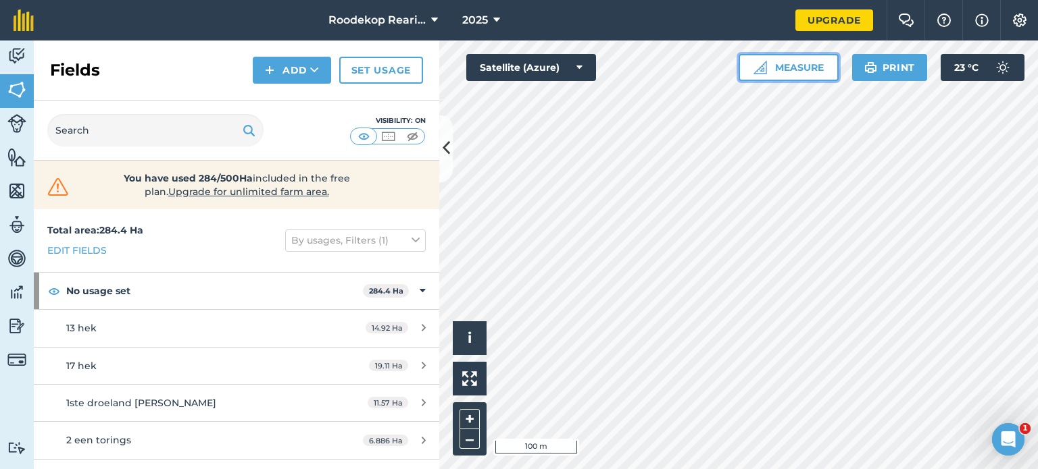
click at [815, 69] on button "Measure" at bounding box center [788, 67] width 100 height 27
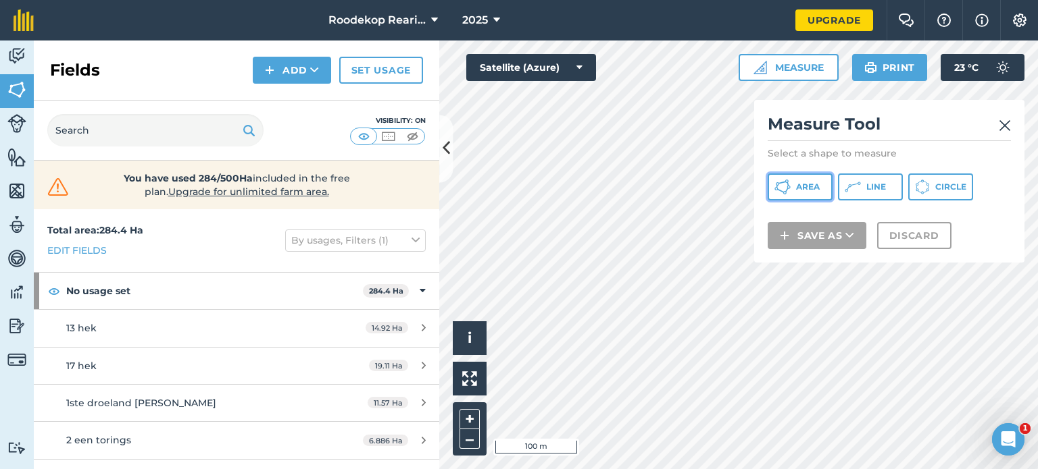
click at [798, 179] on button "Area" at bounding box center [799, 187] width 65 height 27
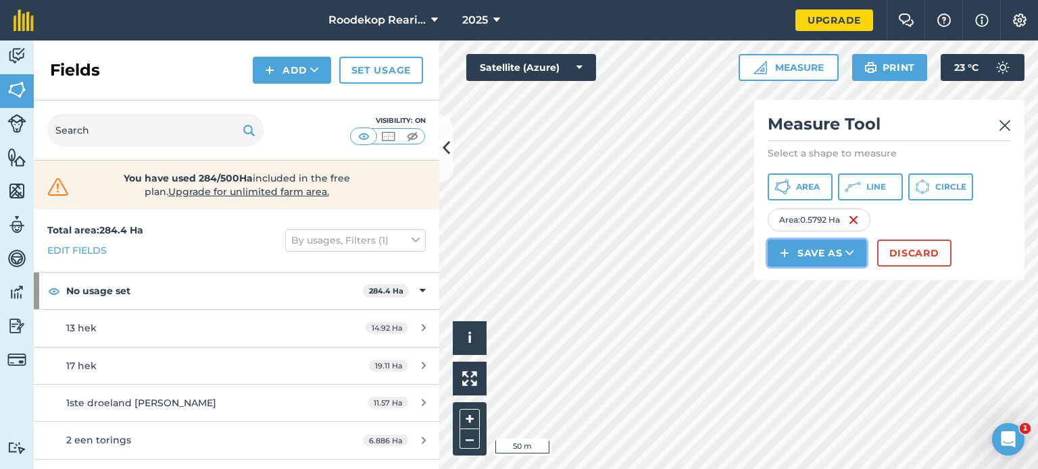
click at [830, 246] on button "Save as" at bounding box center [816, 253] width 99 height 27
click at [817, 272] on link "Field" at bounding box center [816, 284] width 95 height 30
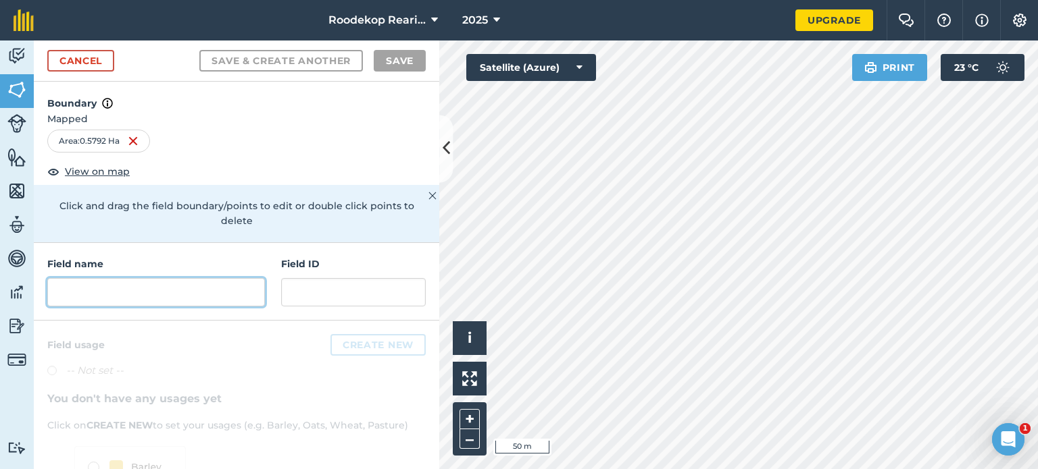
click at [124, 287] on input "text" at bounding box center [156, 292] width 218 height 28
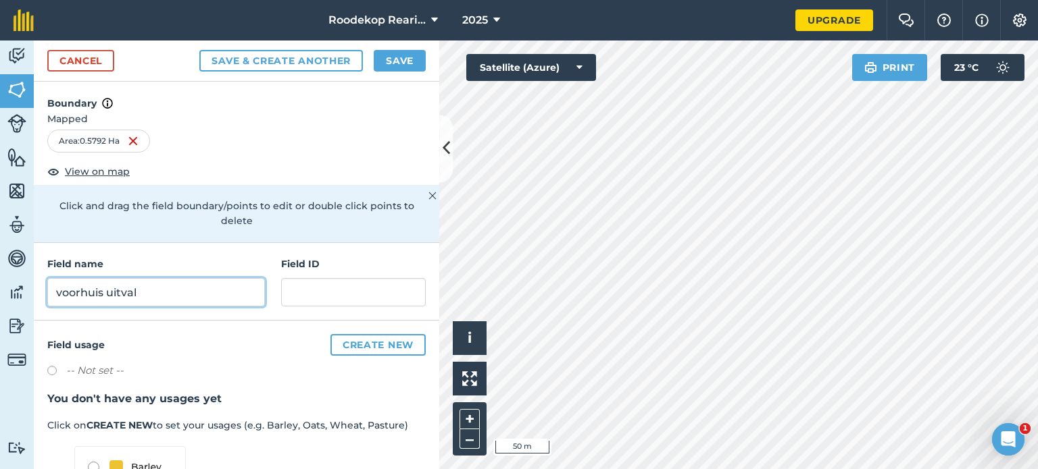
type input "voorhuis uitval"
click at [414, 57] on button "Save" at bounding box center [400, 61] width 52 height 22
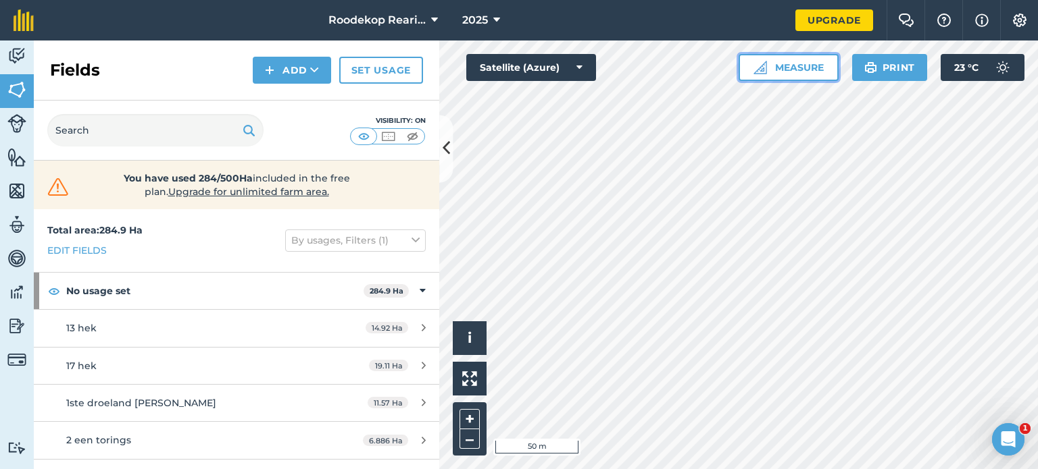
click at [793, 60] on button "Measure" at bounding box center [788, 67] width 100 height 27
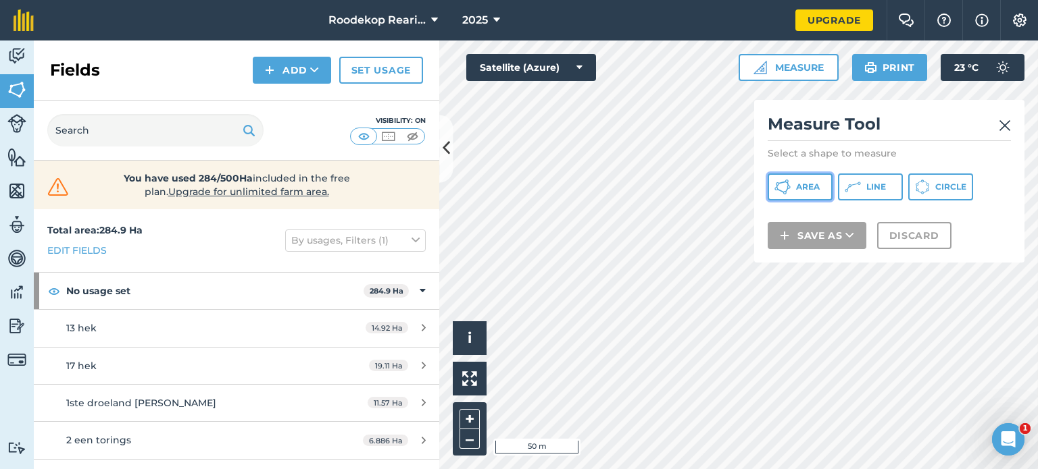
click at [809, 184] on span "Area" at bounding box center [808, 187] width 24 height 11
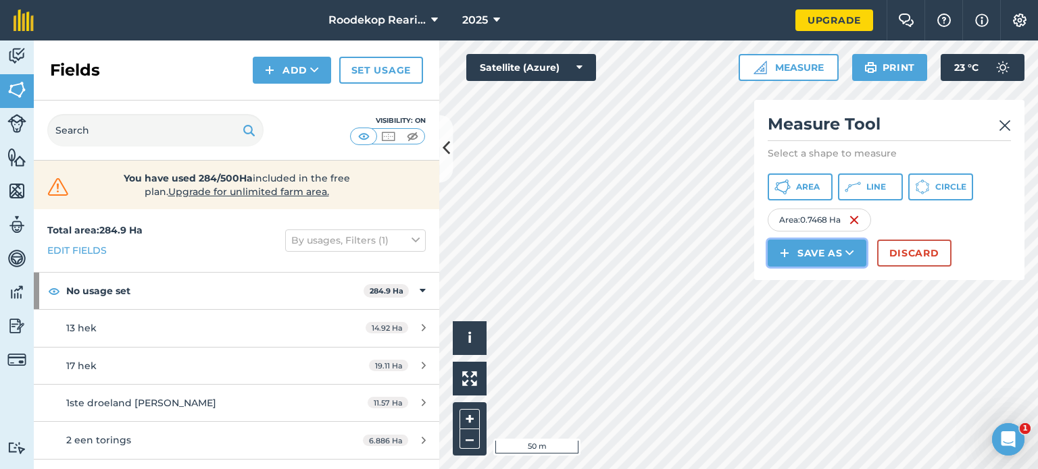
click at [812, 261] on button "Save as" at bounding box center [816, 253] width 99 height 27
click at [809, 286] on link "Field" at bounding box center [816, 284] width 95 height 30
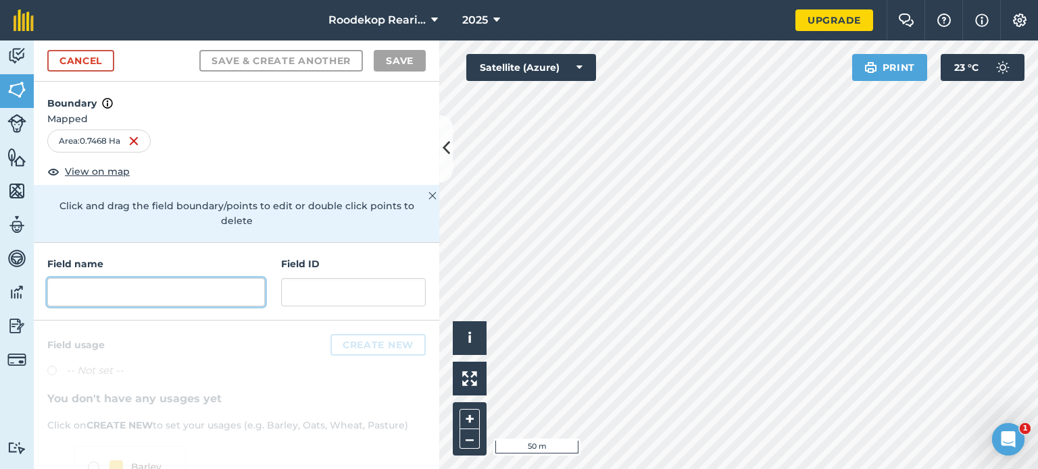
click at [149, 297] on input "text" at bounding box center [156, 292] width 218 height 28
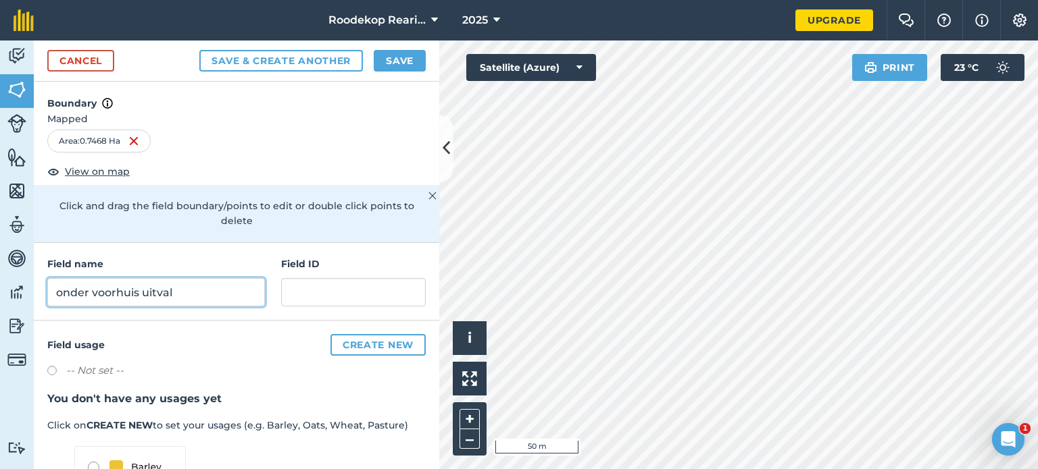
type input "onder voorhuis uitval"
click at [409, 68] on button "Save" at bounding box center [400, 61] width 52 height 22
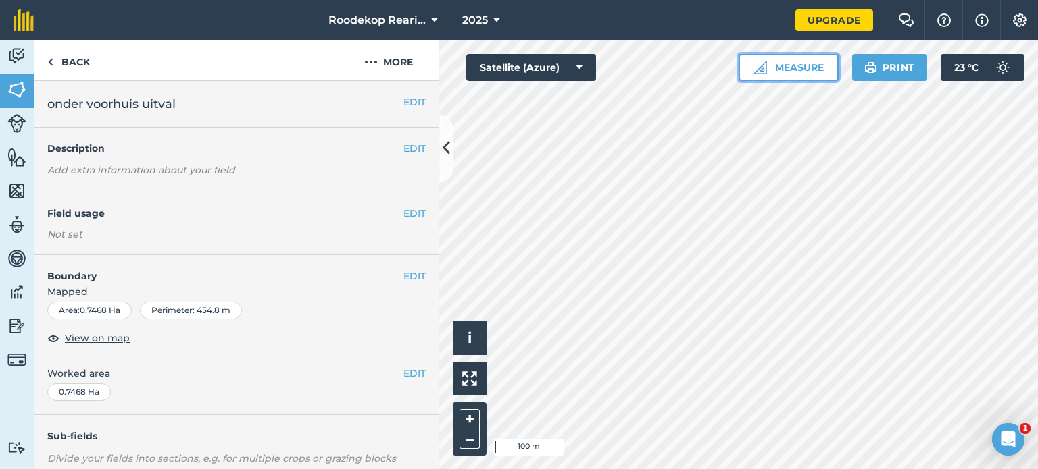
click at [806, 58] on button "Measure" at bounding box center [788, 67] width 100 height 27
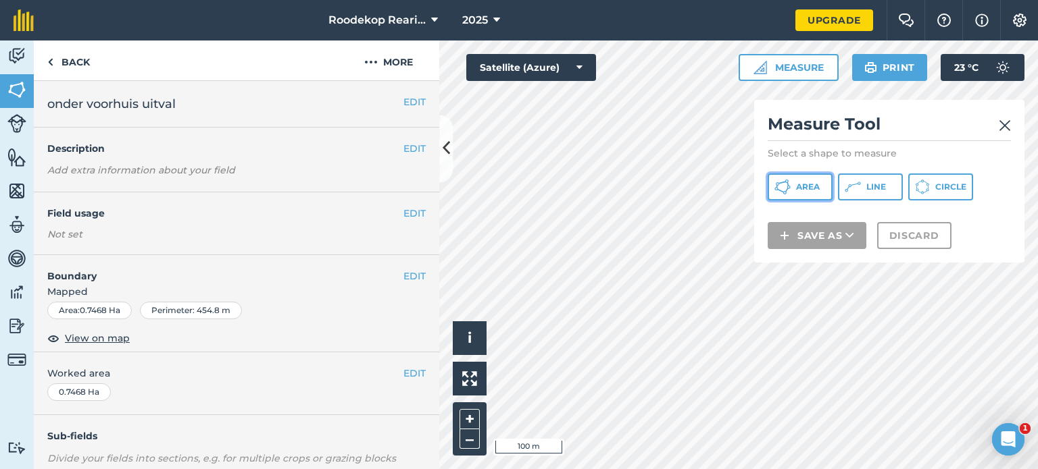
click at [817, 194] on button "Area" at bounding box center [799, 187] width 65 height 27
click at [447, 137] on icon at bounding box center [445, 149] width 7 height 24
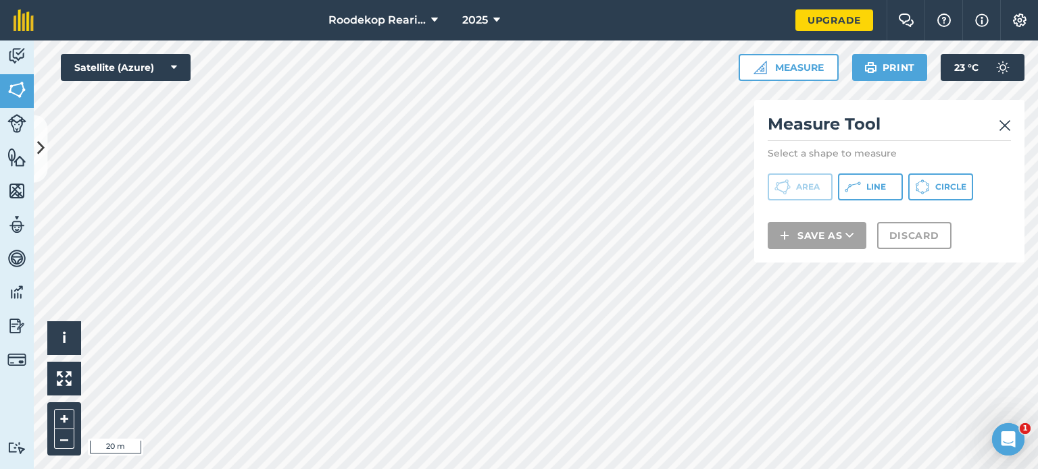
click at [378, 469] on html "Roodekop Rearing 2025 Upgrade Farm Chat Help Info Settings Map printing is not …" at bounding box center [519, 234] width 1038 height 469
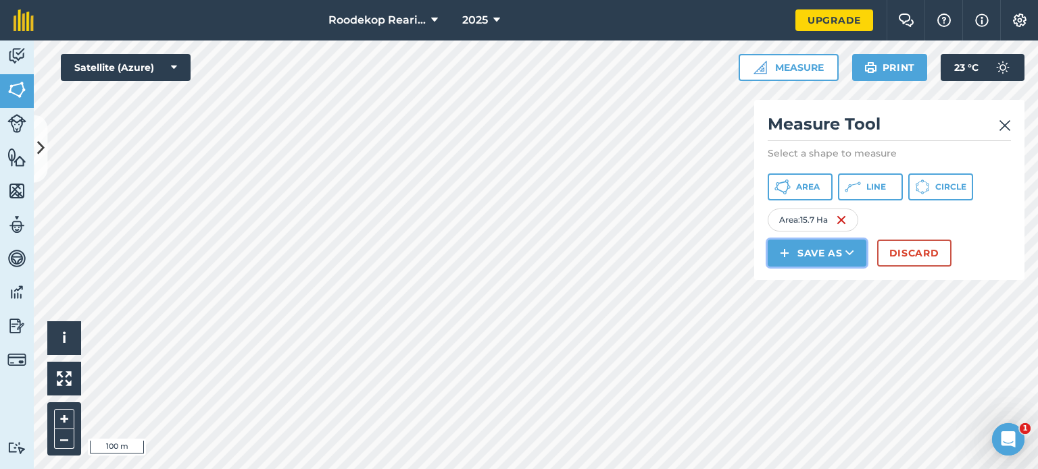
click at [807, 250] on button "Save as" at bounding box center [816, 253] width 99 height 27
click at [846, 280] on link "Field" at bounding box center [816, 284] width 95 height 30
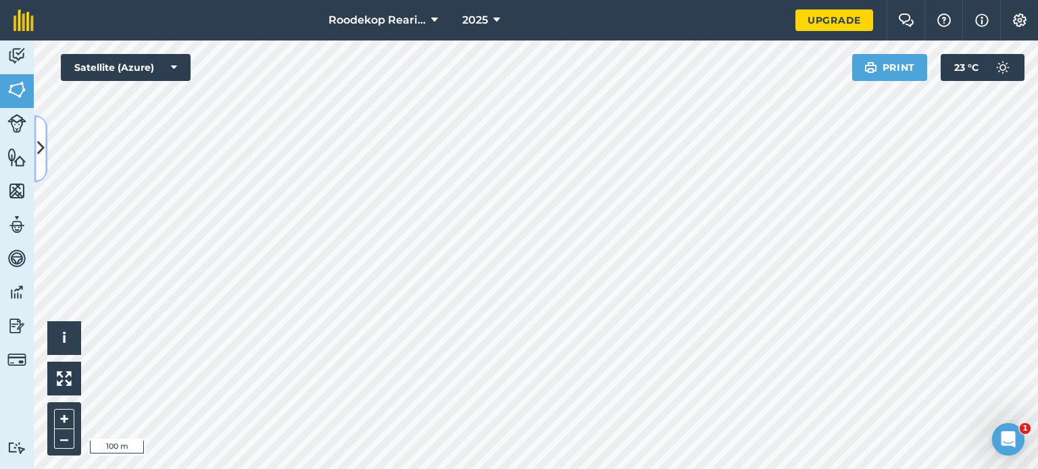
click at [39, 129] on button at bounding box center [41, 149] width 14 height 68
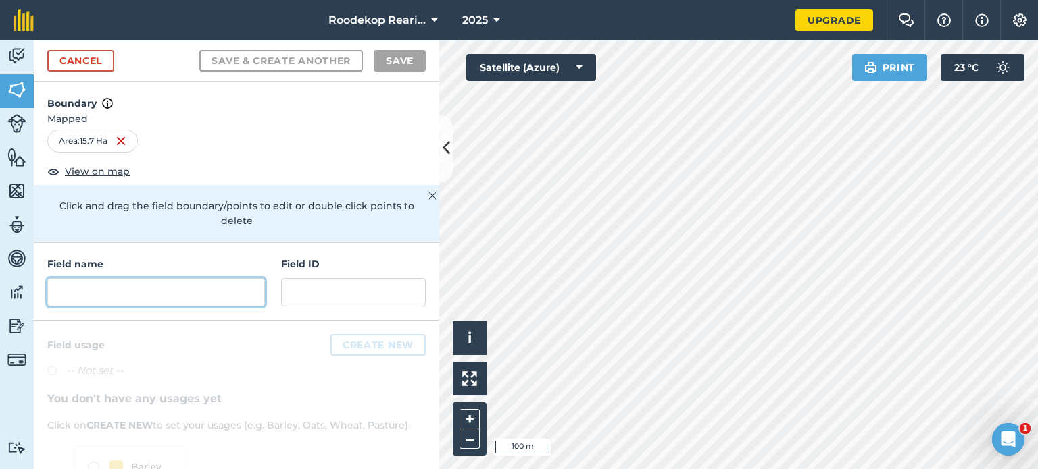
click at [155, 296] on input "text" at bounding box center [156, 292] width 218 height 28
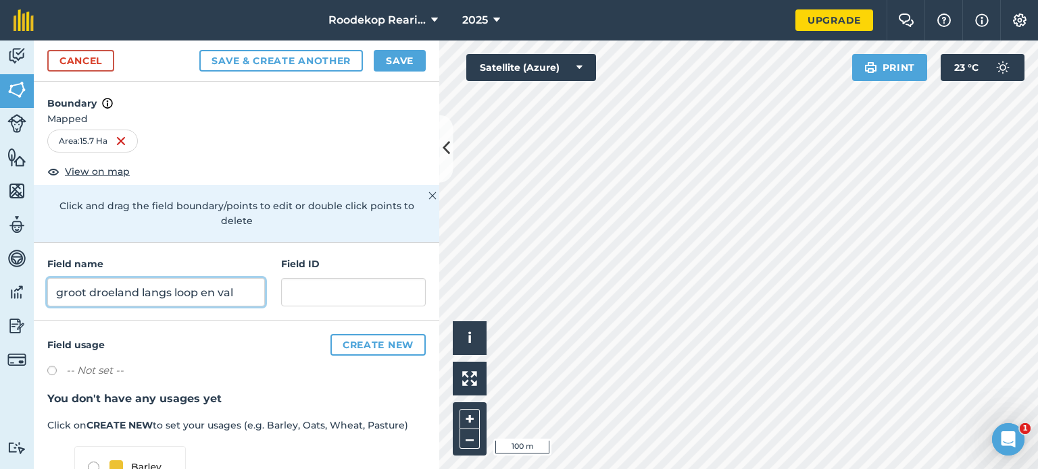
type input "groot droeland langs loop en val"
click at [392, 57] on button "Save" at bounding box center [400, 61] width 52 height 22
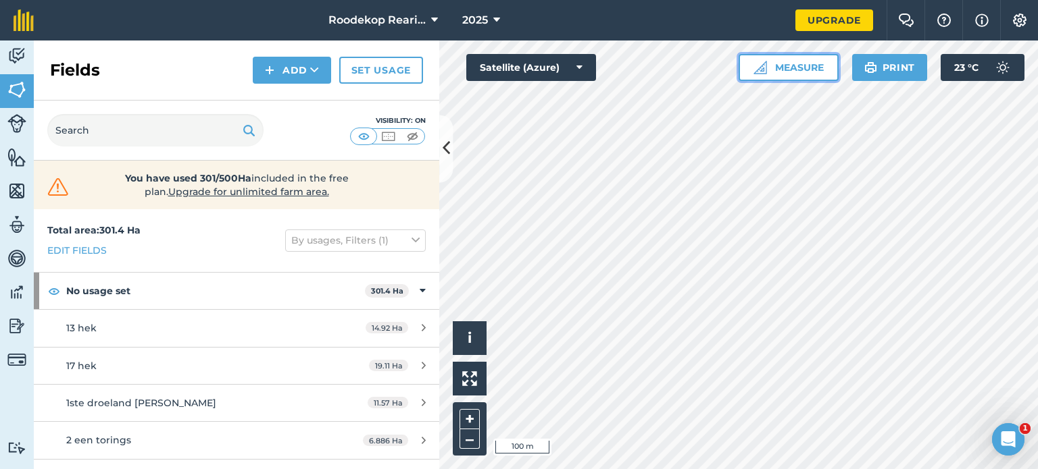
click at [751, 65] on button "Measure" at bounding box center [788, 67] width 100 height 27
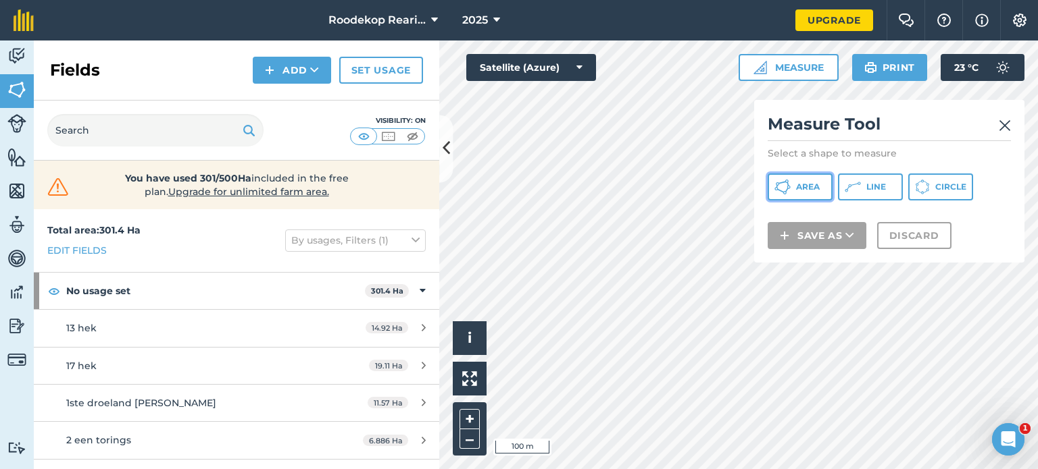
click at [780, 186] on icon at bounding box center [782, 187] width 16 height 16
click at [440, 144] on button at bounding box center [446, 149] width 14 height 68
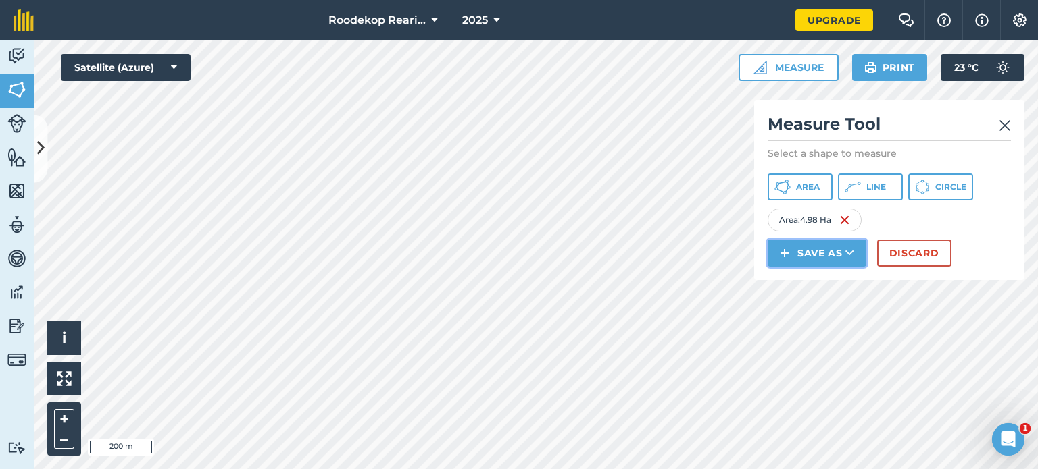
click at [815, 251] on button "Save as" at bounding box center [816, 253] width 99 height 27
click at [828, 281] on link "Field" at bounding box center [816, 284] width 95 height 30
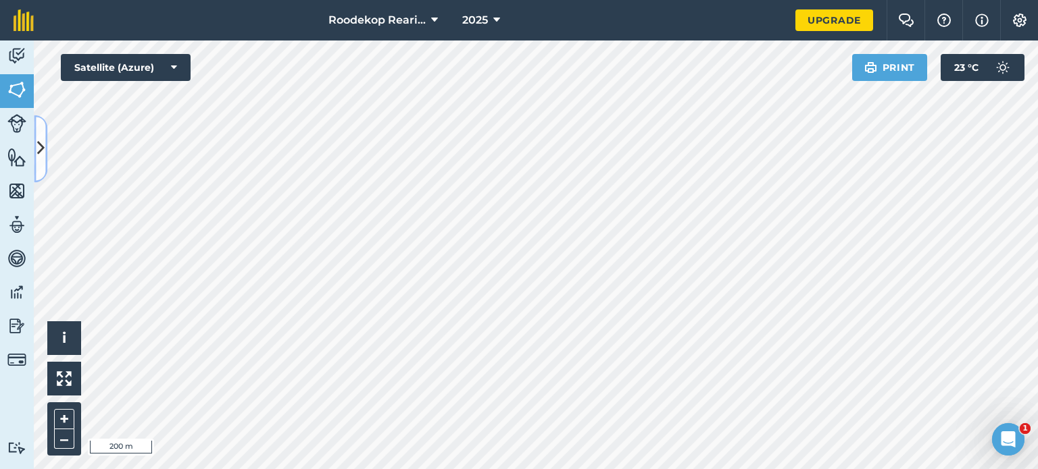
click at [42, 148] on icon at bounding box center [40, 149] width 7 height 24
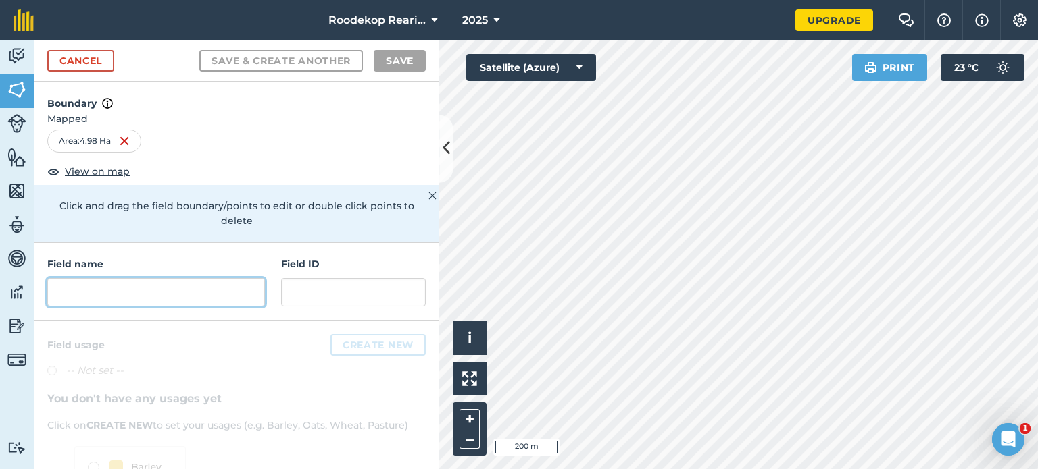
click at [95, 300] on input "text" at bounding box center [156, 292] width 218 height 28
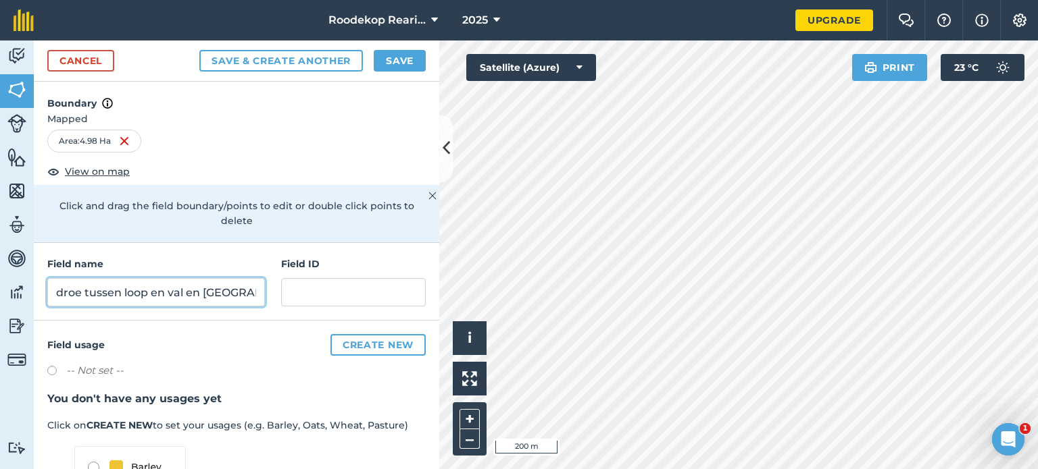
type input "droe tussen loop en val en [GEOGRAPHIC_DATA]"
click at [413, 66] on button "Save" at bounding box center [400, 61] width 52 height 22
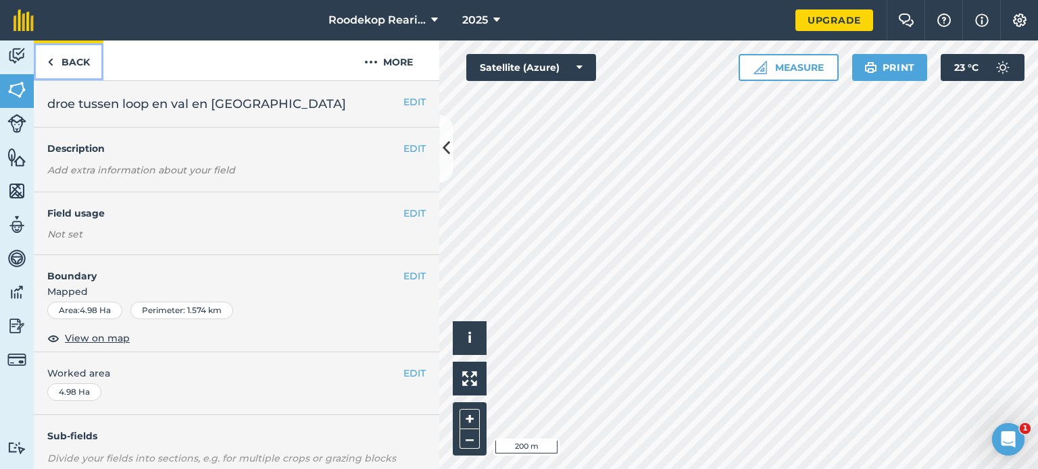
click at [69, 58] on link "Back" at bounding box center [69, 61] width 70 height 40
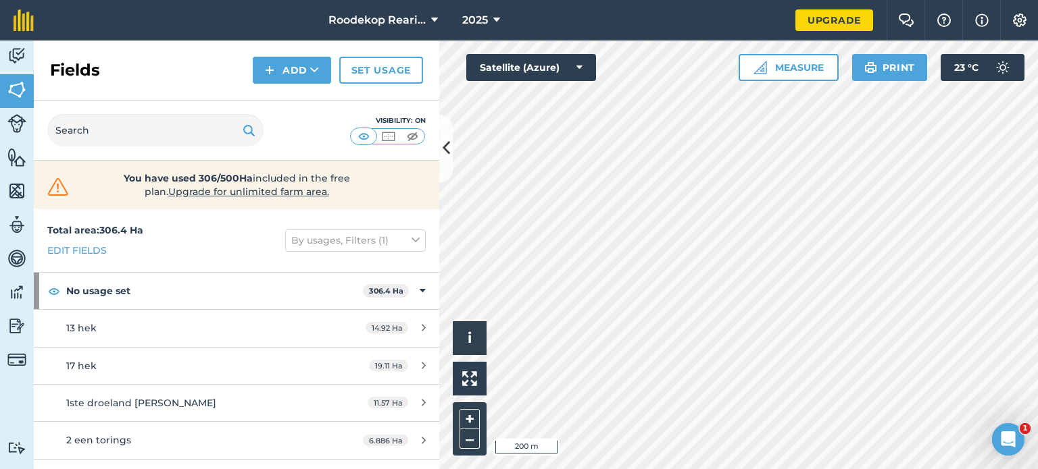
click at [69, 58] on div "Fields Add Set usage" at bounding box center [236, 71] width 405 height 60
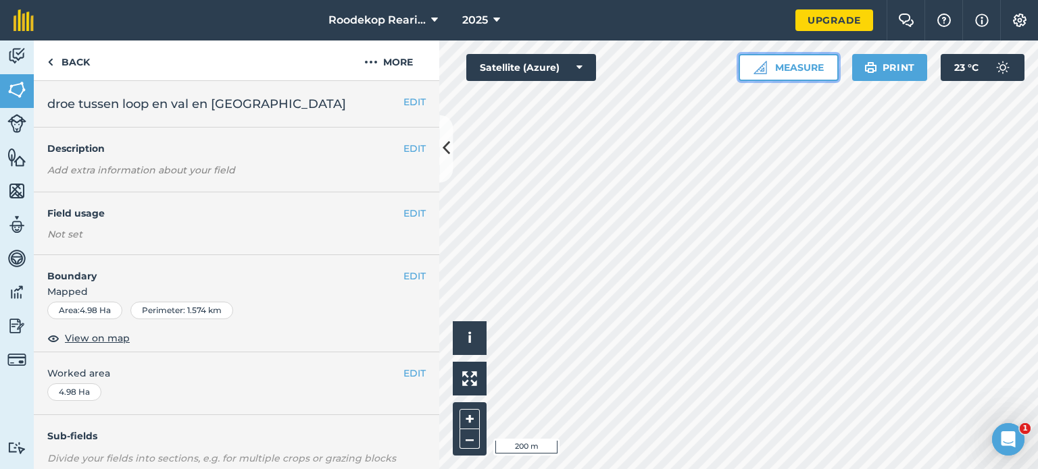
click at [811, 72] on button "Measure" at bounding box center [788, 67] width 100 height 27
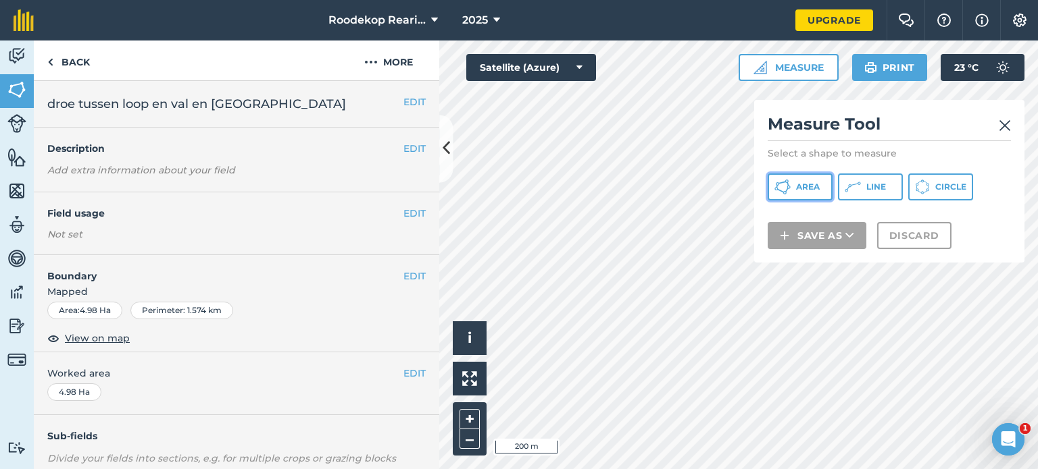
click at [816, 182] on span "Area" at bounding box center [808, 187] width 24 height 11
click at [442, 148] on icon at bounding box center [445, 149] width 7 height 24
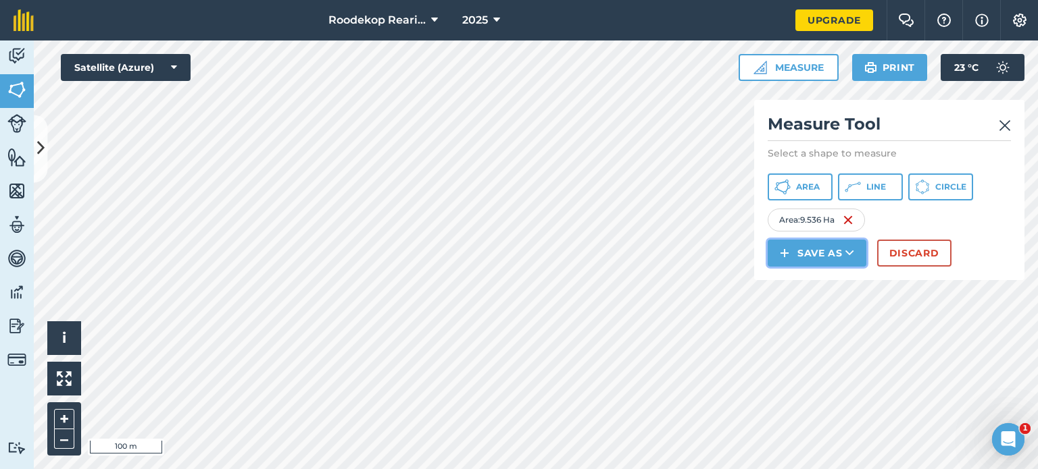
click at [790, 248] on button "Save as" at bounding box center [816, 253] width 99 height 27
click at [792, 276] on link "Field" at bounding box center [816, 284] width 95 height 30
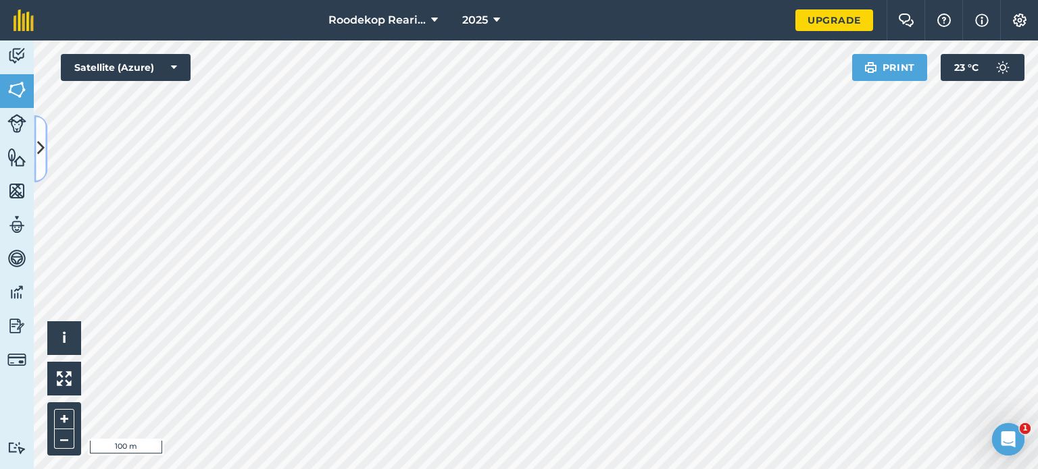
click at [42, 141] on icon at bounding box center [40, 149] width 7 height 24
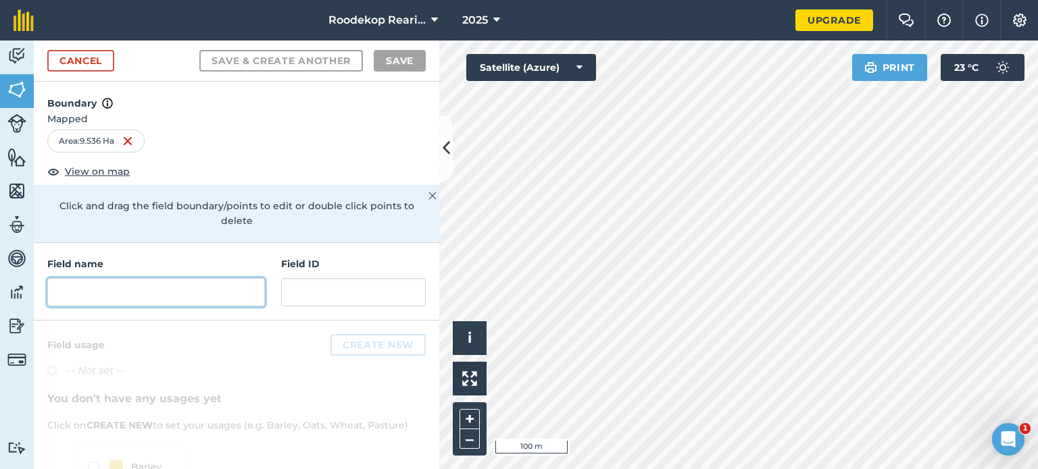
click at [115, 291] on input "text" at bounding box center [156, 292] width 218 height 28
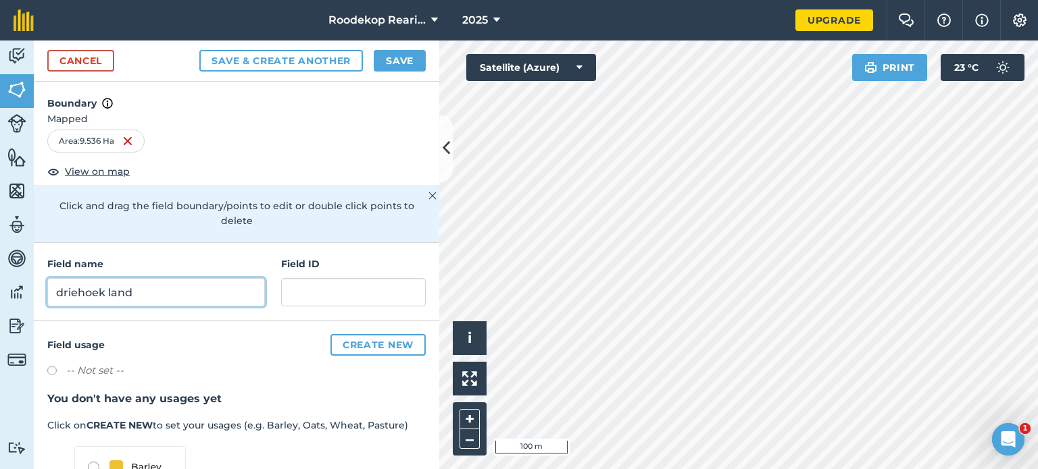
type input "driehoek land"
click at [413, 59] on button "Save" at bounding box center [400, 61] width 52 height 22
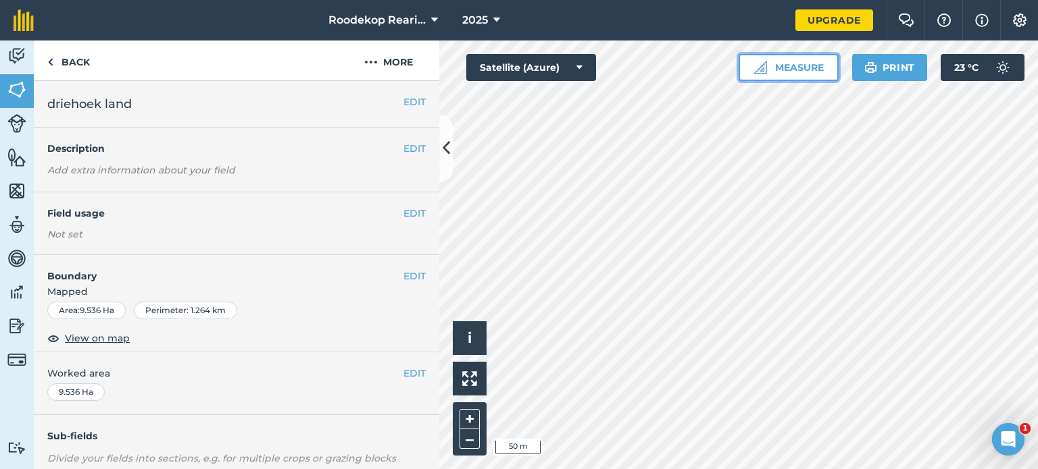
click at [795, 75] on button "Measure" at bounding box center [788, 67] width 100 height 27
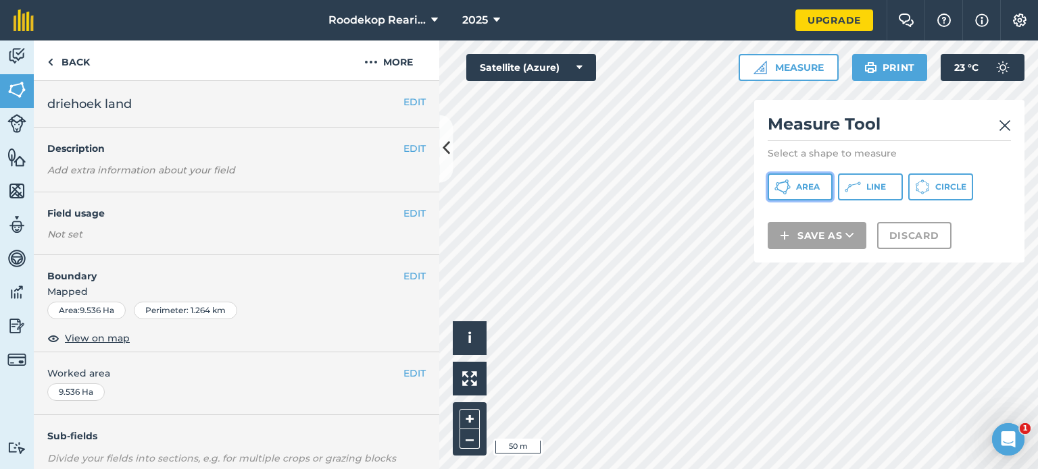
click at [816, 182] on span "Area" at bounding box center [808, 187] width 24 height 11
click at [449, 164] on button at bounding box center [446, 149] width 14 height 68
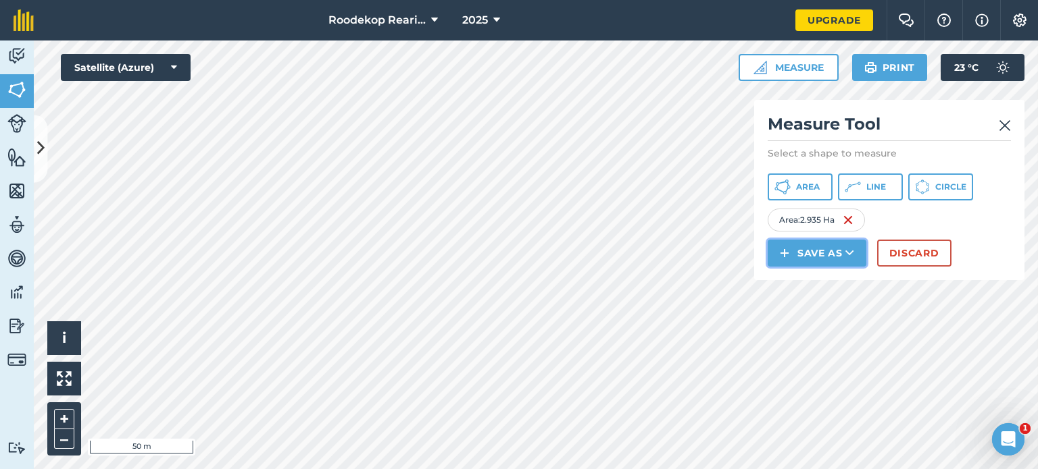
click at [808, 247] on button "Save as" at bounding box center [816, 253] width 99 height 27
click at [845, 291] on link "Field" at bounding box center [816, 284] width 95 height 30
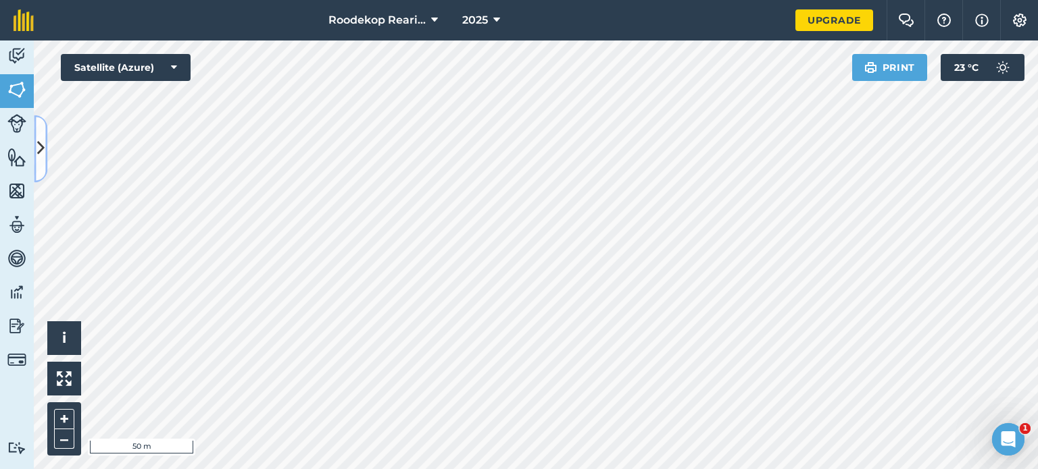
click at [43, 159] on icon at bounding box center [40, 149] width 7 height 24
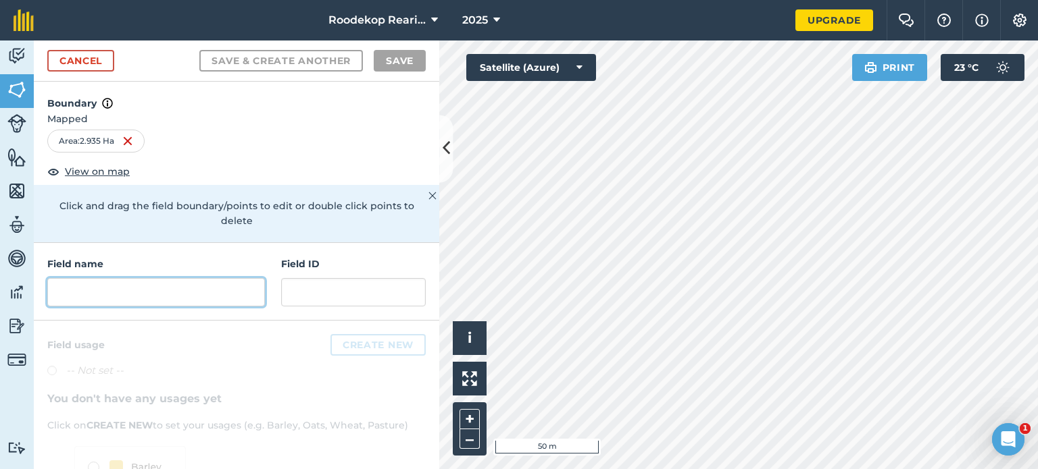
click at [123, 298] on input "text" at bounding box center [156, 292] width 218 height 28
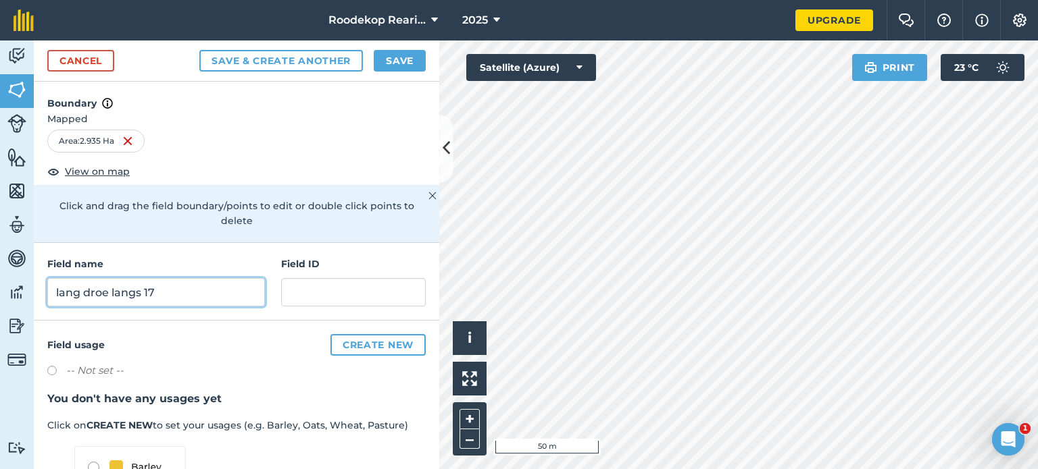
type input "lang droe langs 17"
click at [199, 50] on button "Save & Create Another" at bounding box center [280, 61] width 163 height 22
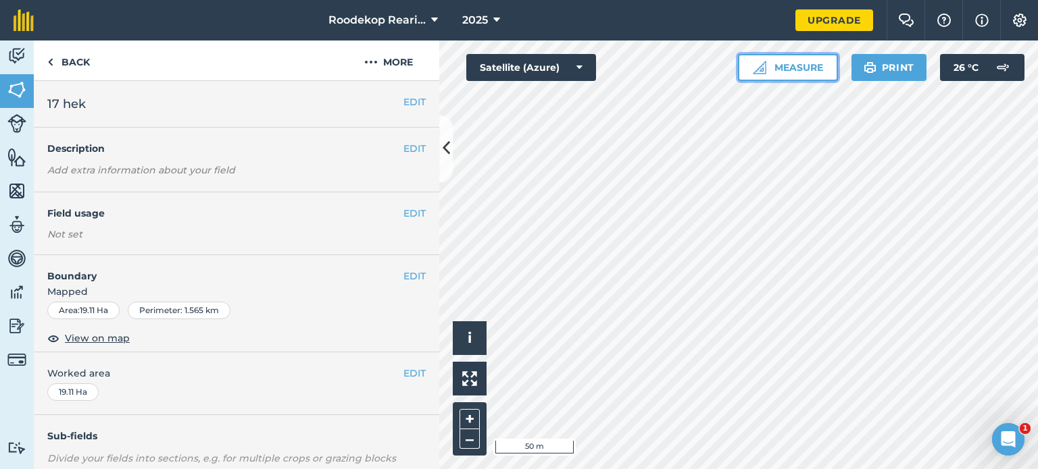
click at [773, 69] on button "Measure" at bounding box center [788, 67] width 100 height 27
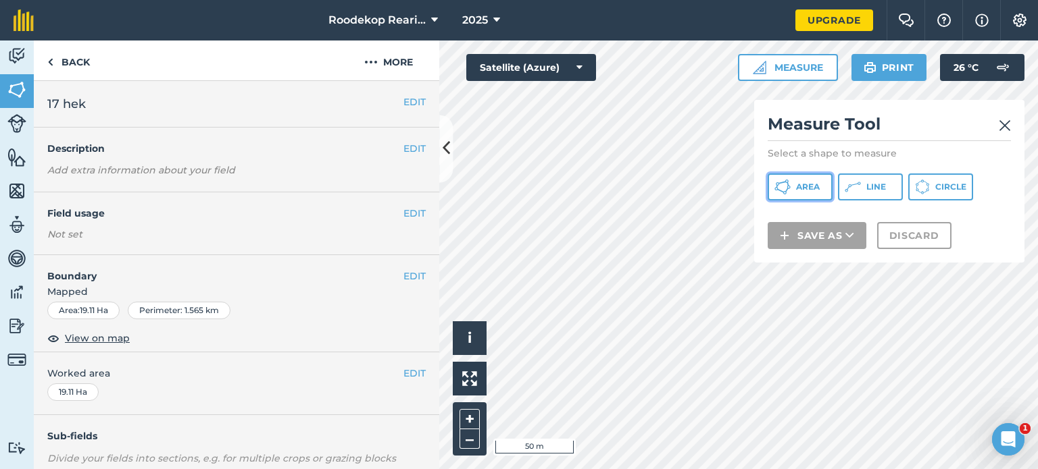
click at [794, 190] on button "Area" at bounding box center [799, 187] width 65 height 27
